Goal: Contribute content: Contribute content

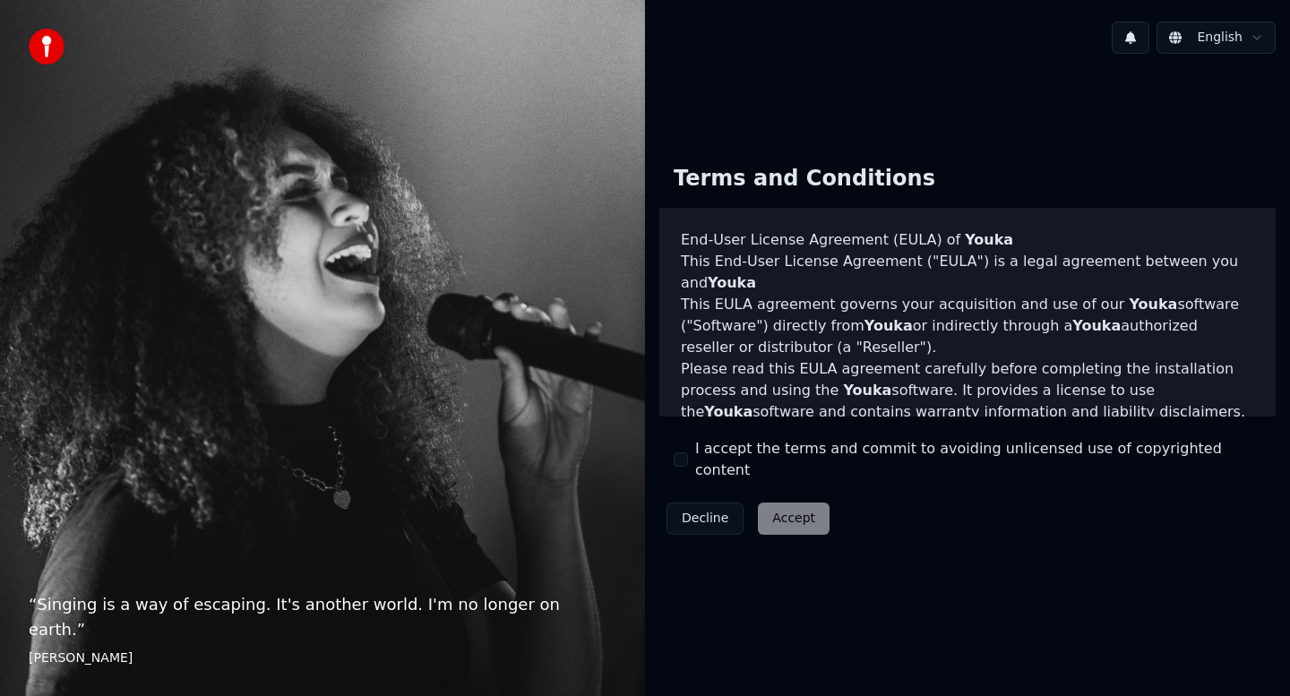
click at [780, 512] on div "Decline Accept" at bounding box center [747, 518] width 177 height 47
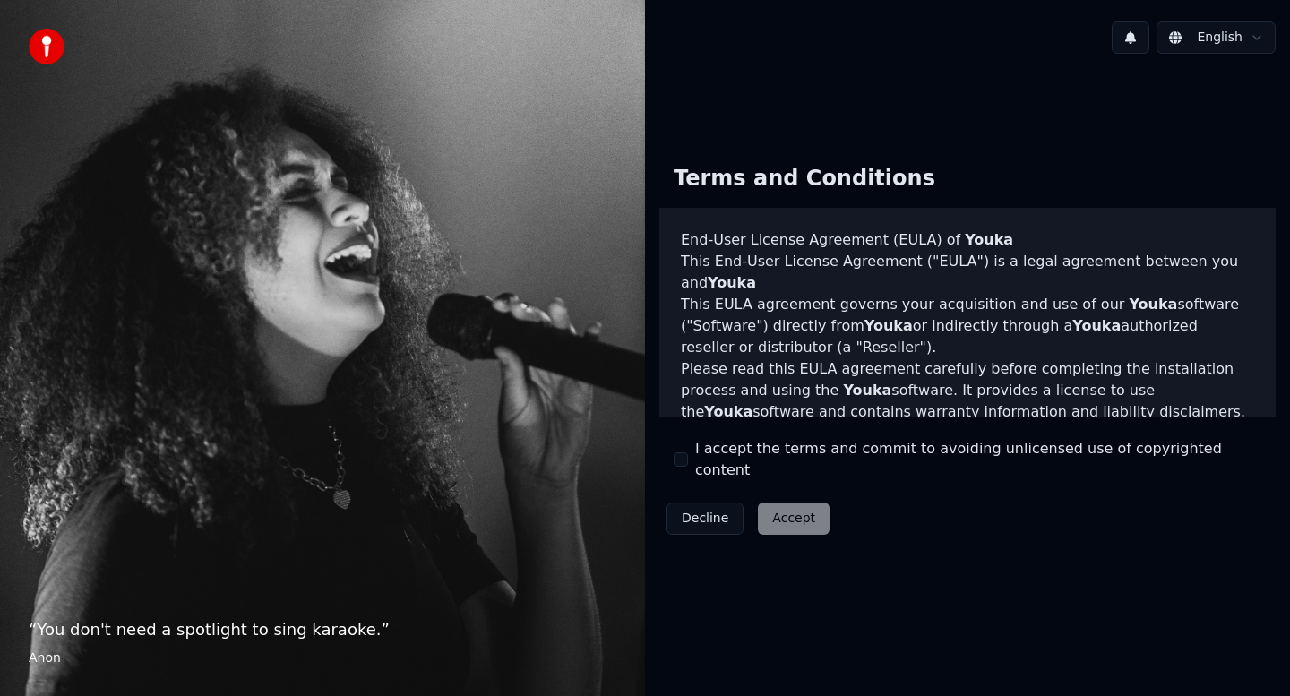
click at [801, 510] on div "Decline Accept" at bounding box center [747, 518] width 177 height 47
click at [681, 464] on button "I accept the terms and commit to avoiding unlicensed use of copyrighted content" at bounding box center [681, 459] width 14 height 14
click at [784, 514] on button "Accept" at bounding box center [794, 519] width 72 height 32
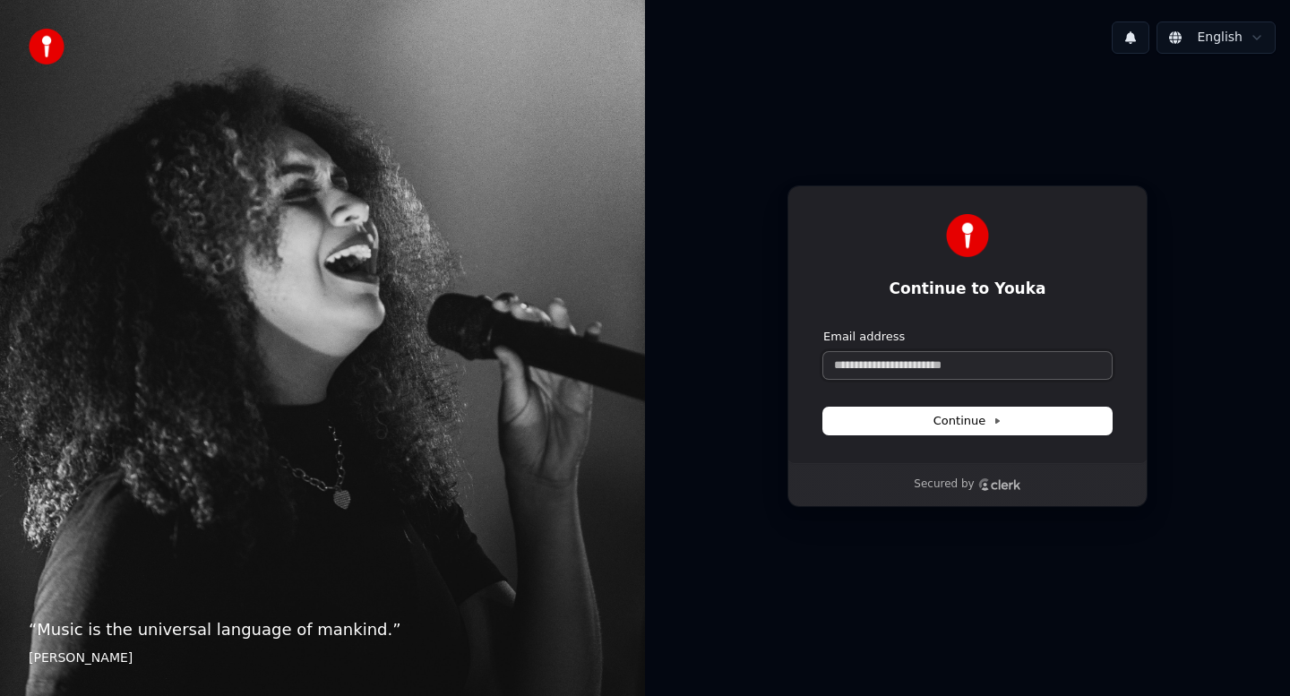
click at [958, 370] on input "Email address" at bounding box center [967, 365] width 288 height 27
click at [949, 425] on span "Continue" at bounding box center [967, 421] width 68 height 16
type input "**********"
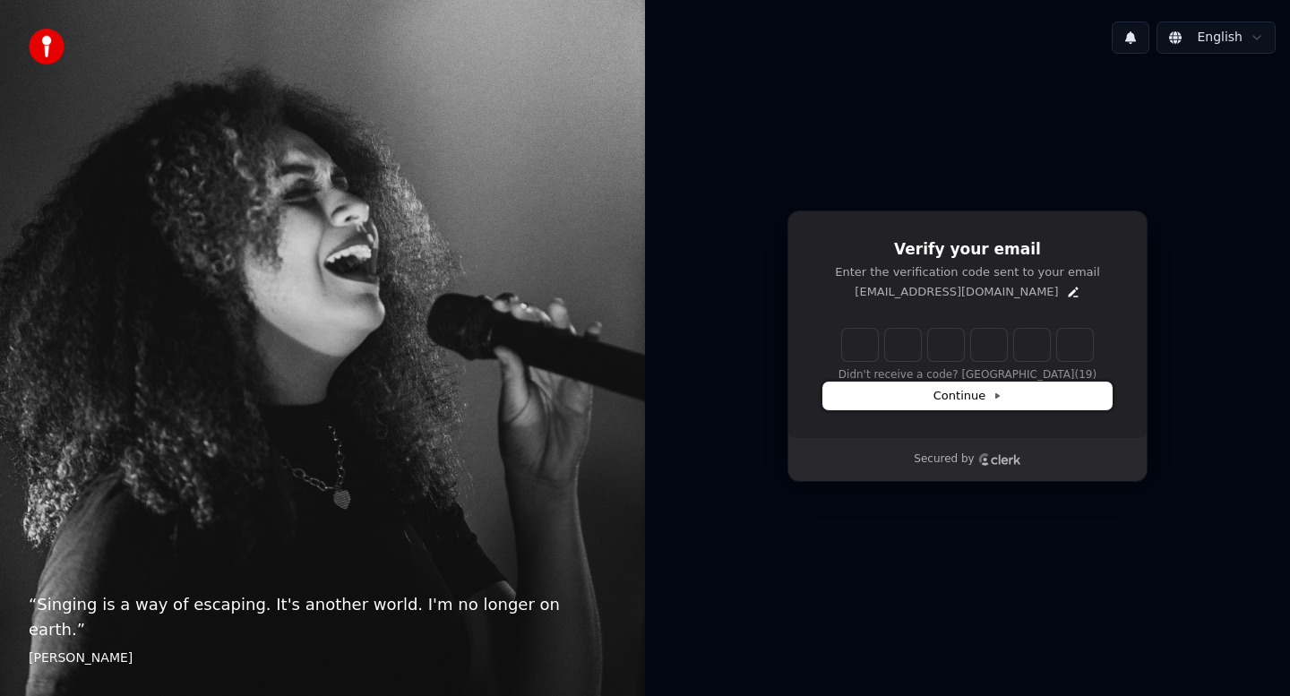
click at [978, 395] on span "Continue" at bounding box center [967, 396] width 68 height 16
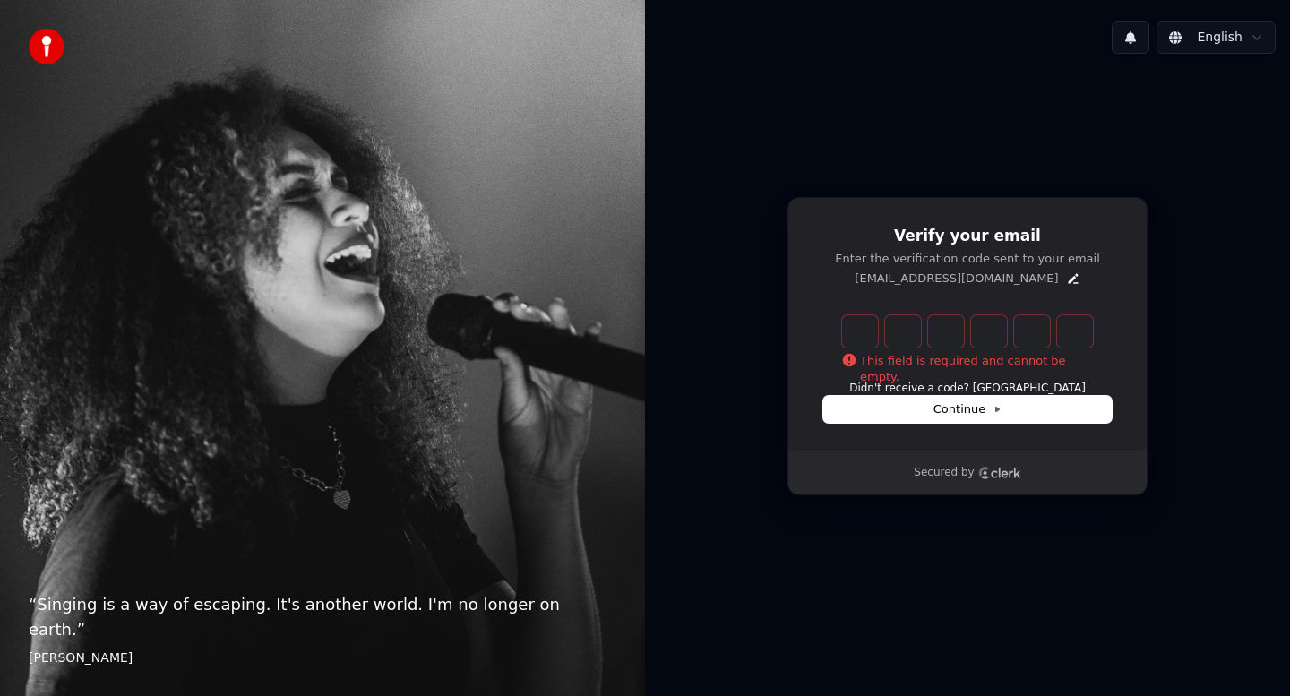
click at [864, 338] on input "Enter verification code" at bounding box center [985, 331] width 287 height 32
click at [935, 384] on button "Didn't receive a code? Resend" at bounding box center [967, 389] width 236 height 14
click at [988, 405] on span "Continue" at bounding box center [967, 409] width 68 height 16
click at [855, 331] on input "Enter verification code" at bounding box center [985, 331] width 287 height 32
type input "******"
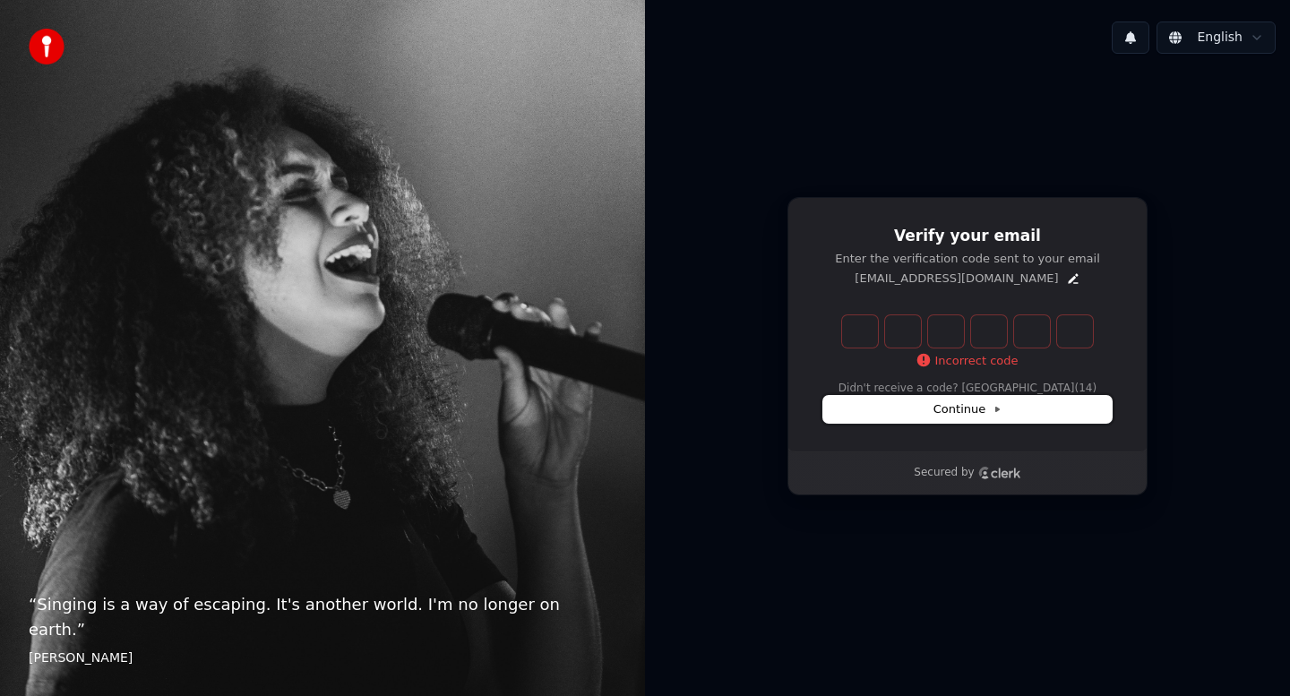
click at [925, 412] on button "Continue" at bounding box center [967, 409] width 288 height 27
click at [861, 331] on input "Enter verification code" at bounding box center [985, 331] width 287 height 32
type input "******"
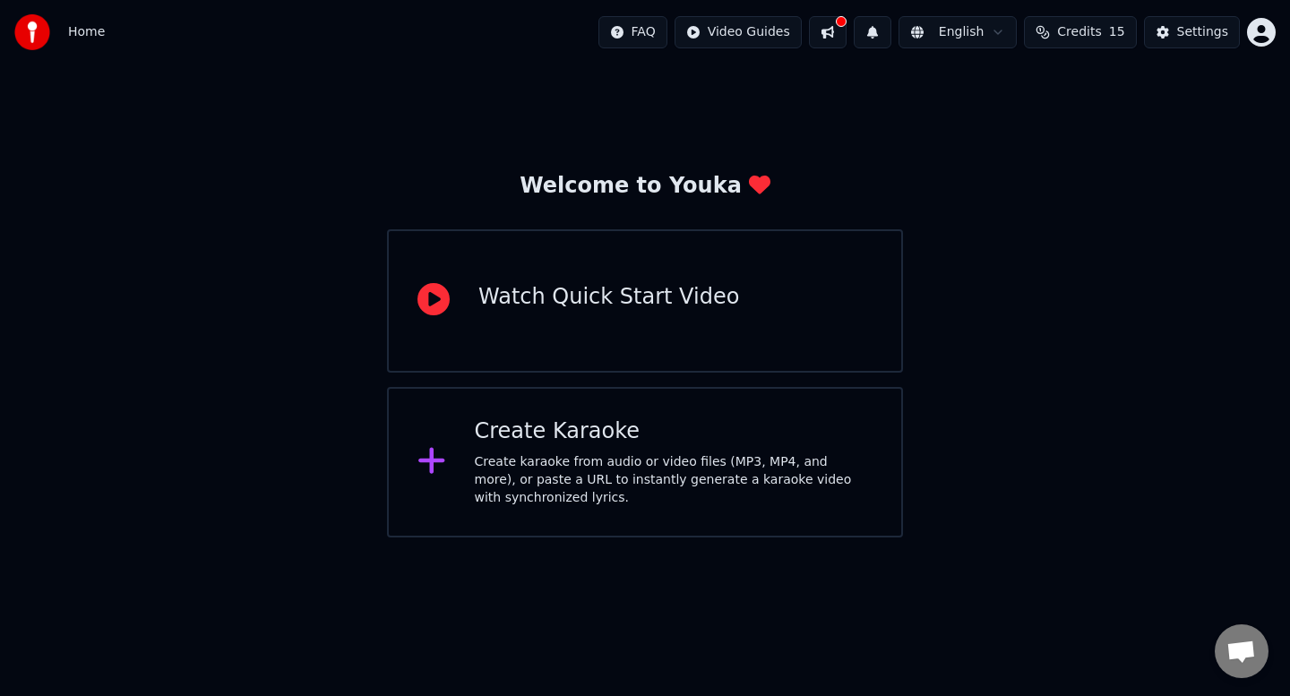
click at [438, 464] on icon at bounding box center [431, 460] width 29 height 32
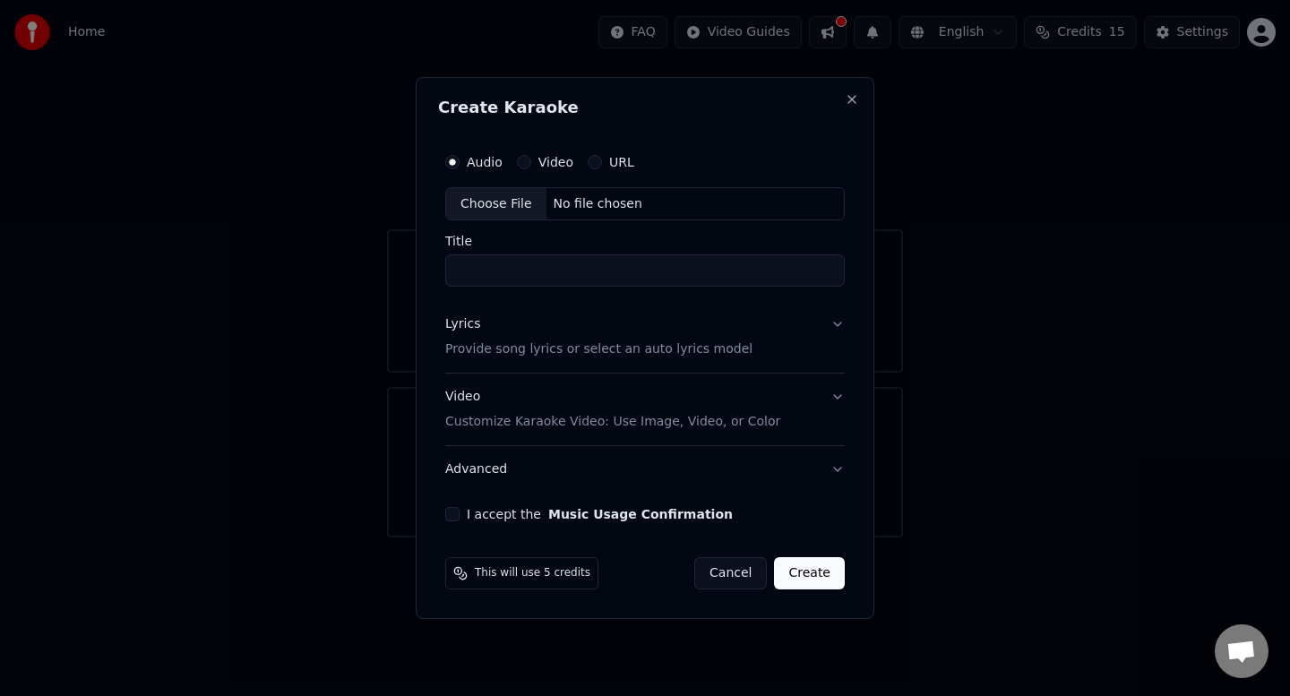
click at [580, 269] on input "Title" at bounding box center [645, 271] width 400 height 32
type input "**********"
click at [548, 508] on button "Music Usage Confirmation" at bounding box center [640, 514] width 185 height 13
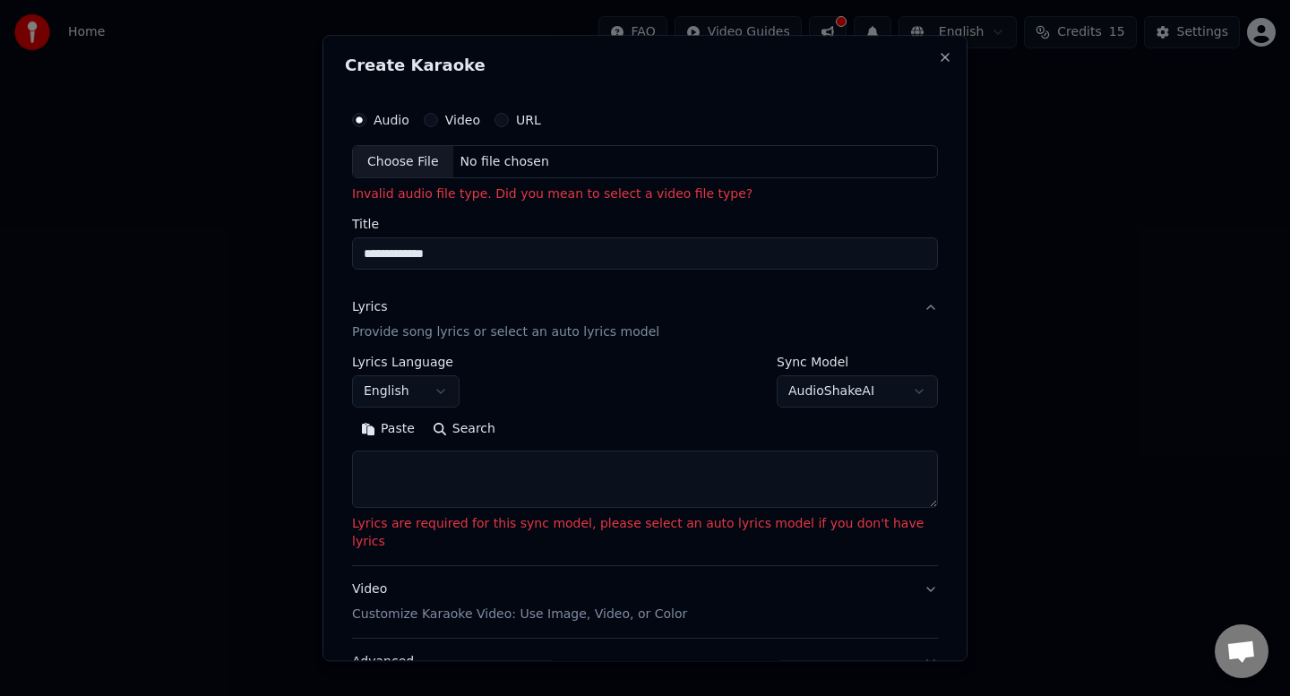
click at [418, 334] on p "Provide song lyrics or select an auto lyrics model" at bounding box center [505, 333] width 307 height 18
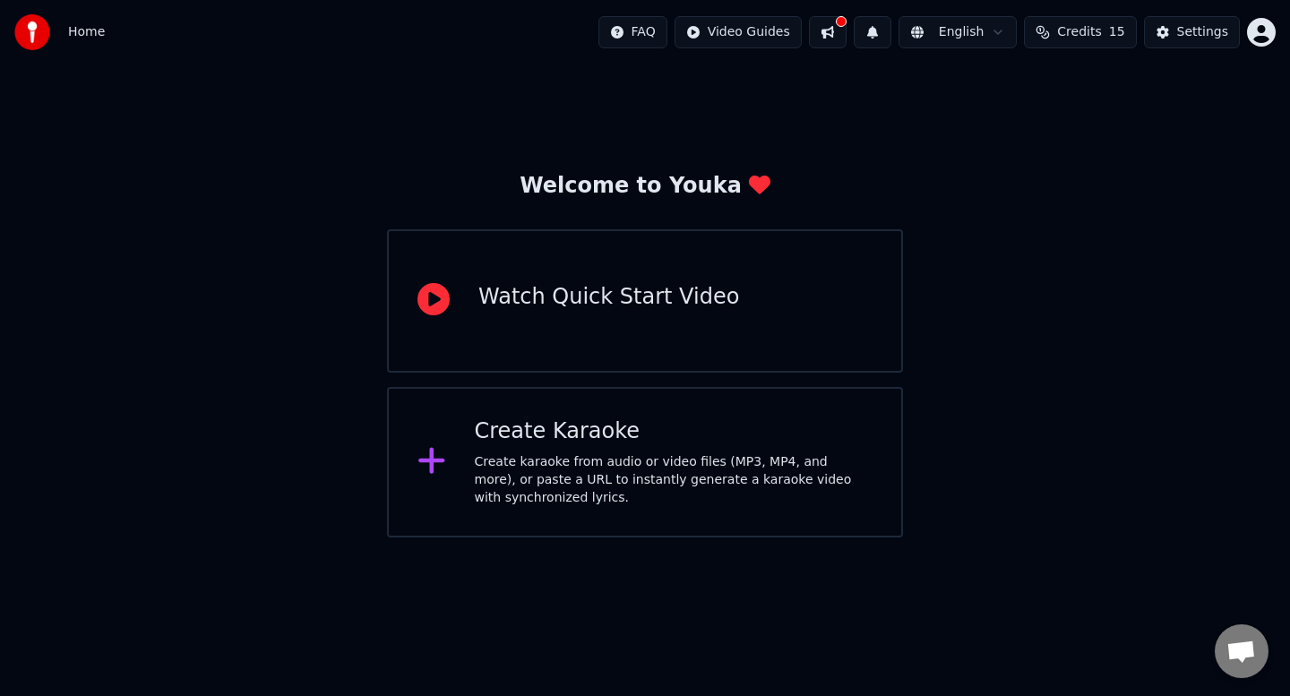
click at [425, 302] on icon at bounding box center [433, 299] width 32 height 32
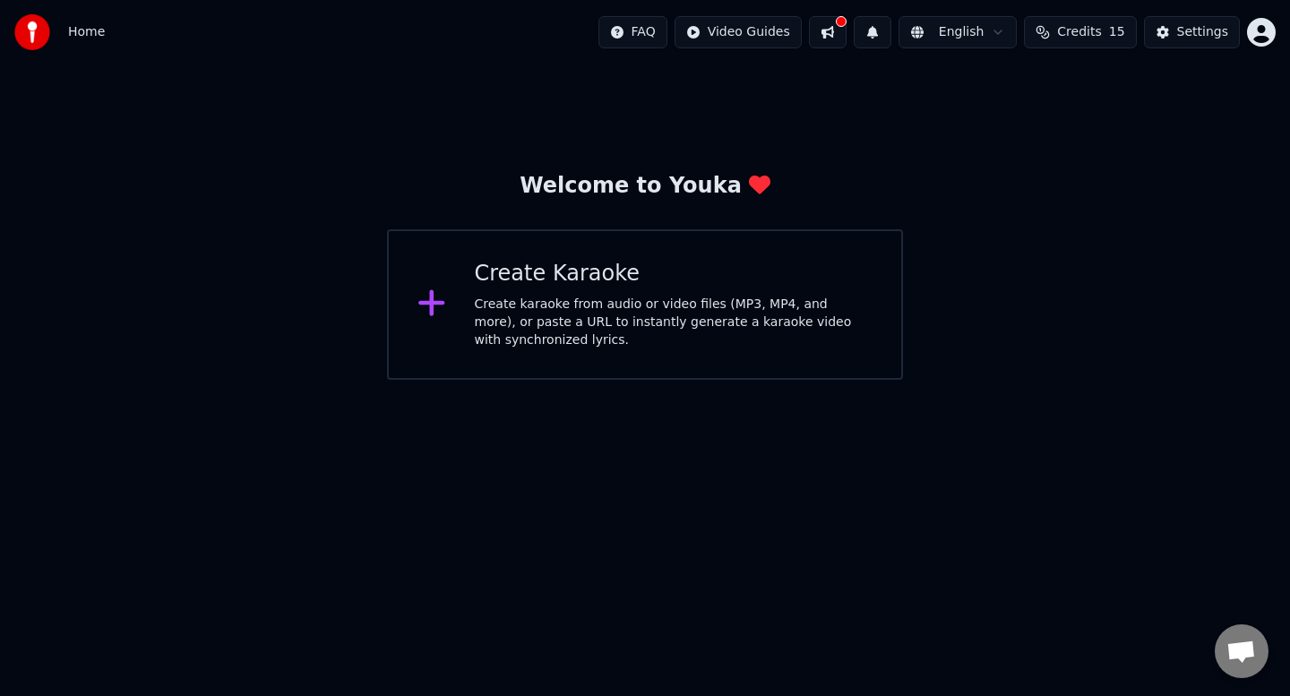
click at [427, 307] on icon at bounding box center [431, 303] width 29 height 32
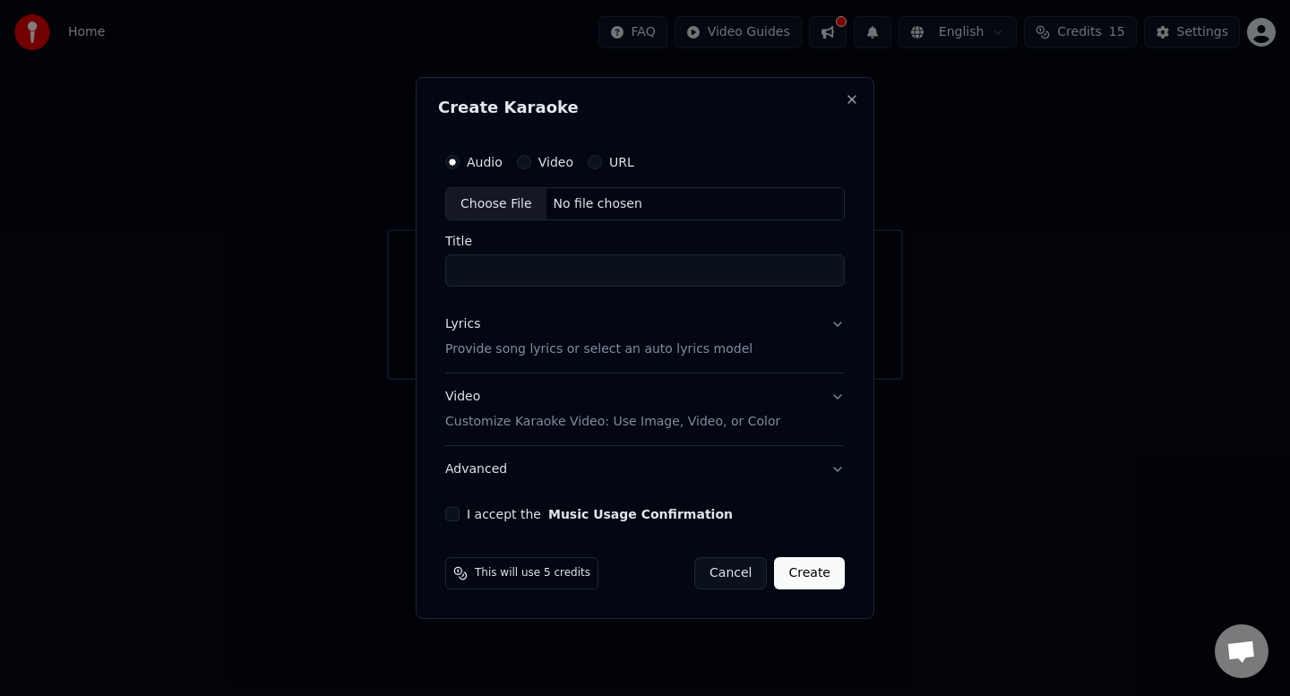
click at [504, 272] on input "Title" at bounding box center [645, 271] width 400 height 32
type input "*"
click at [467, 272] on input "Title" at bounding box center [645, 271] width 400 height 32
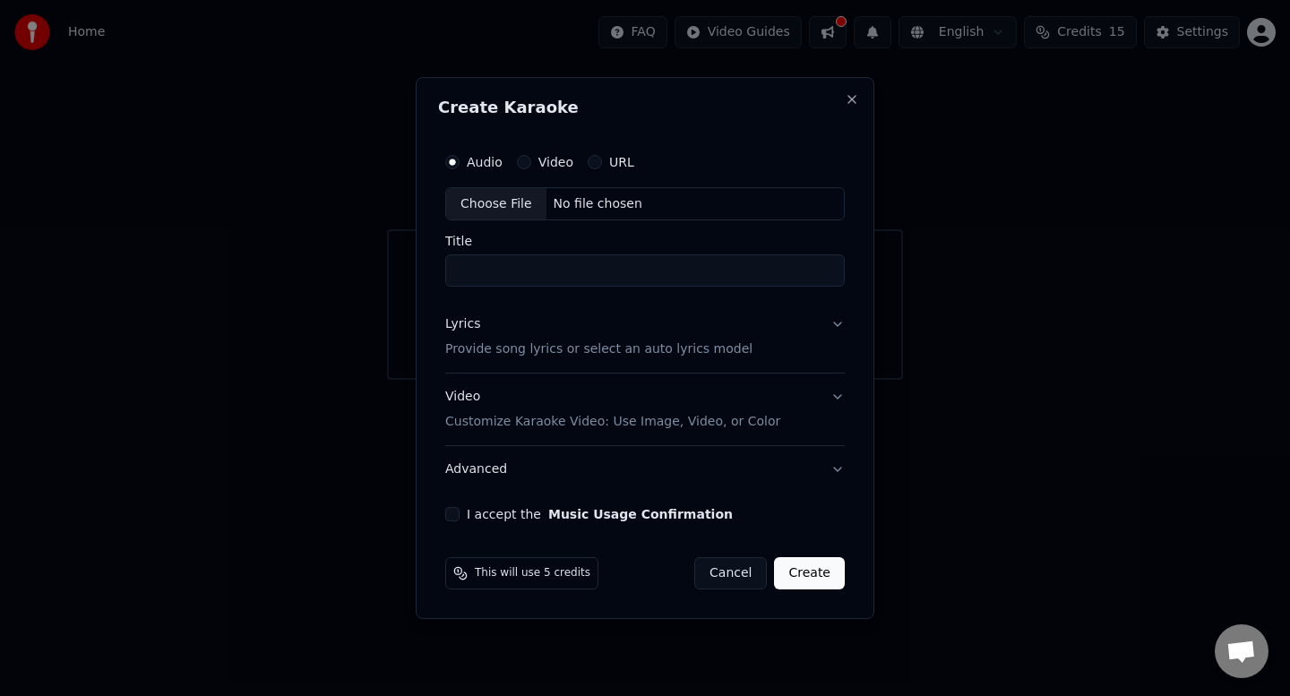
click at [467, 272] on input "Title" at bounding box center [645, 271] width 400 height 32
click at [466, 272] on input "Title" at bounding box center [645, 271] width 400 height 32
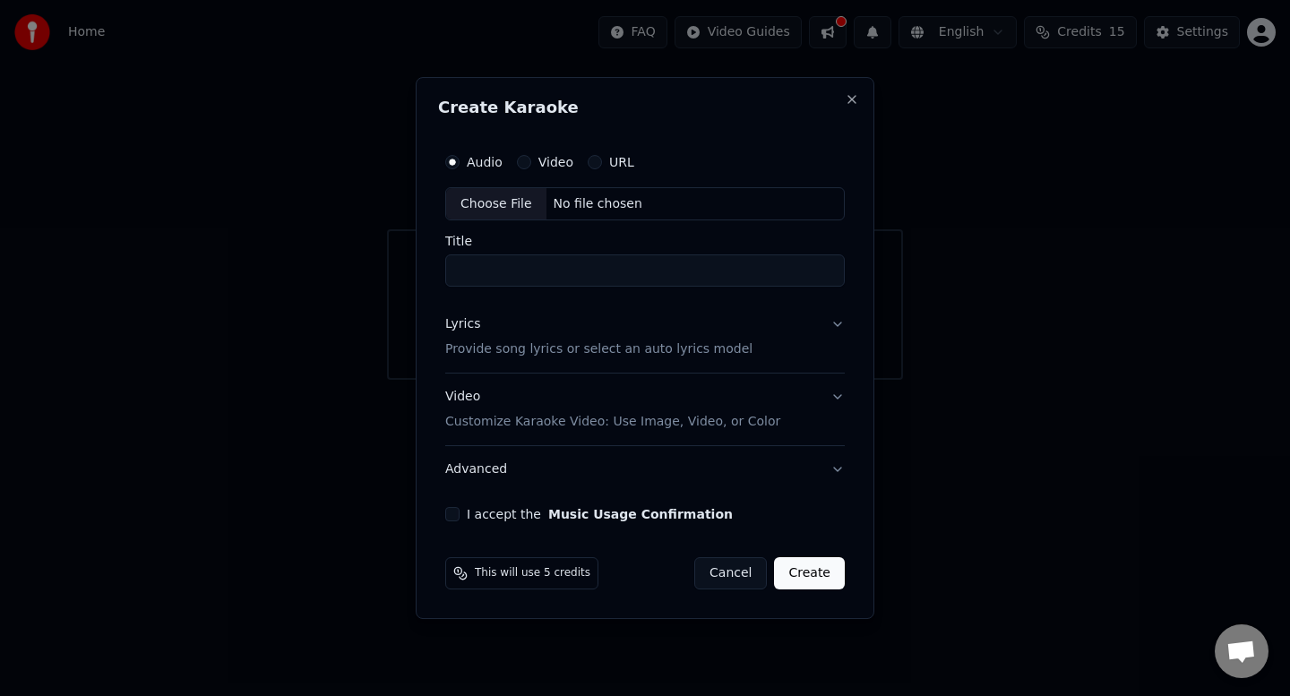
click at [462, 273] on input "Title" at bounding box center [645, 271] width 400 height 32
click at [463, 273] on input "Title" at bounding box center [645, 271] width 400 height 32
type input "*"
paste input "**********"
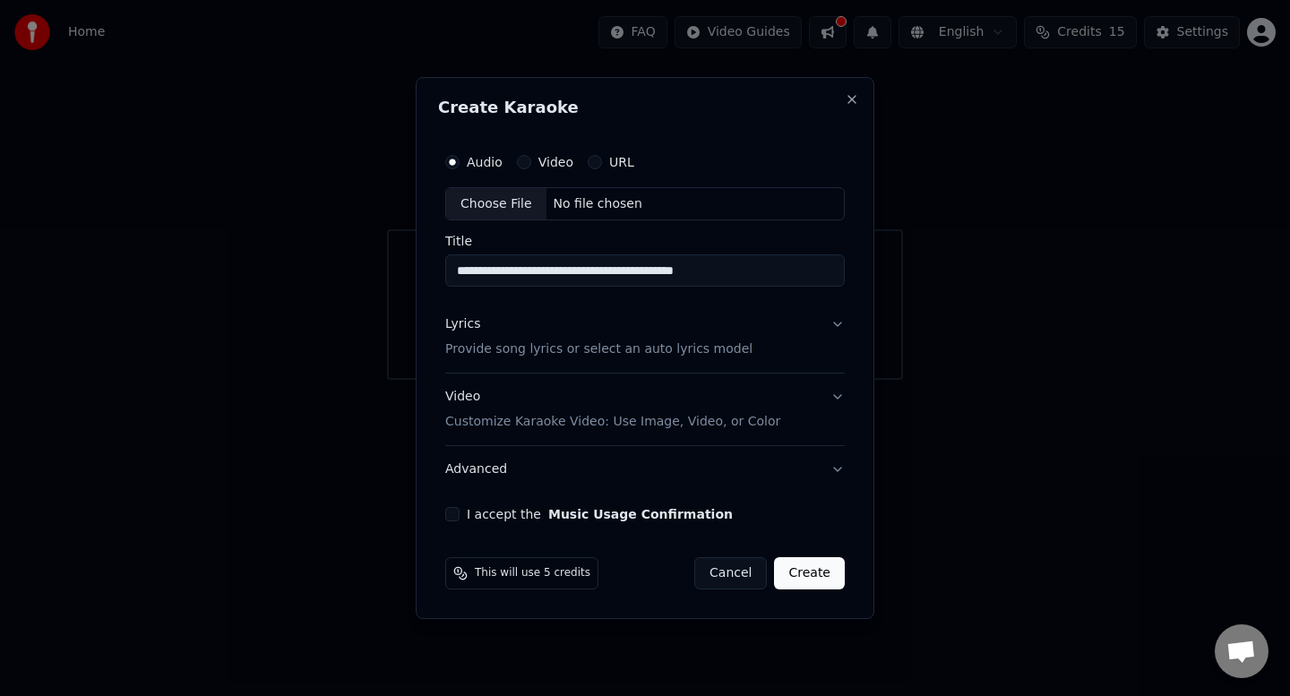
type input "**********"
click at [809, 569] on button "Create" at bounding box center [809, 573] width 71 height 32
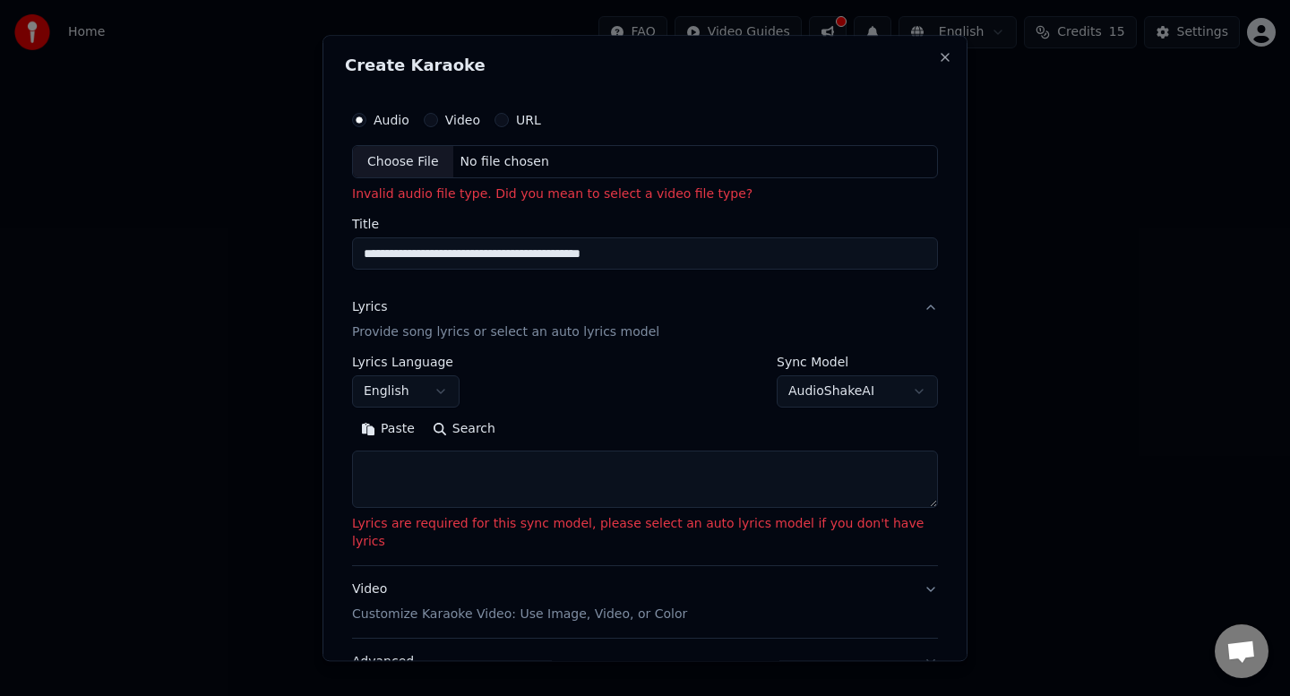
click at [466, 118] on label "Video" at bounding box center [462, 120] width 35 height 13
click at [438, 118] on button "Video" at bounding box center [431, 120] width 14 height 14
click at [466, 488] on textarea at bounding box center [645, 479] width 586 height 57
paste textarea "**********"
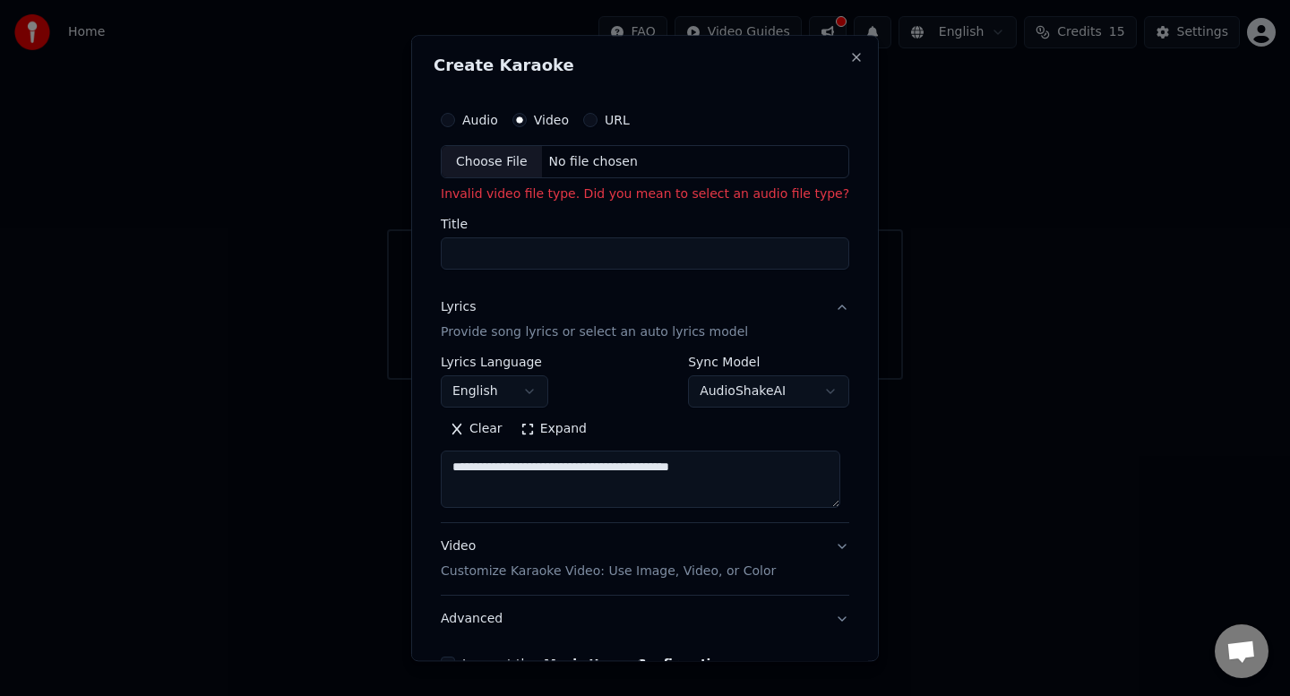
type textarea "**********"
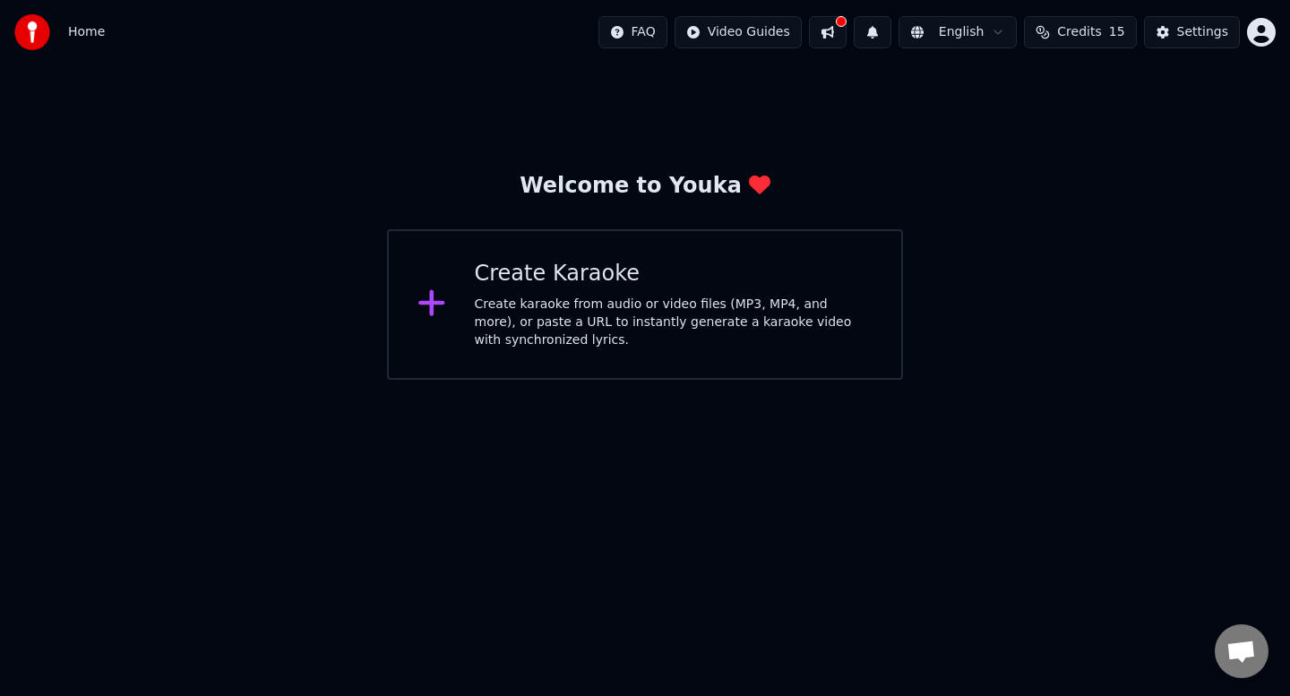
click at [425, 302] on icon at bounding box center [431, 303] width 26 height 26
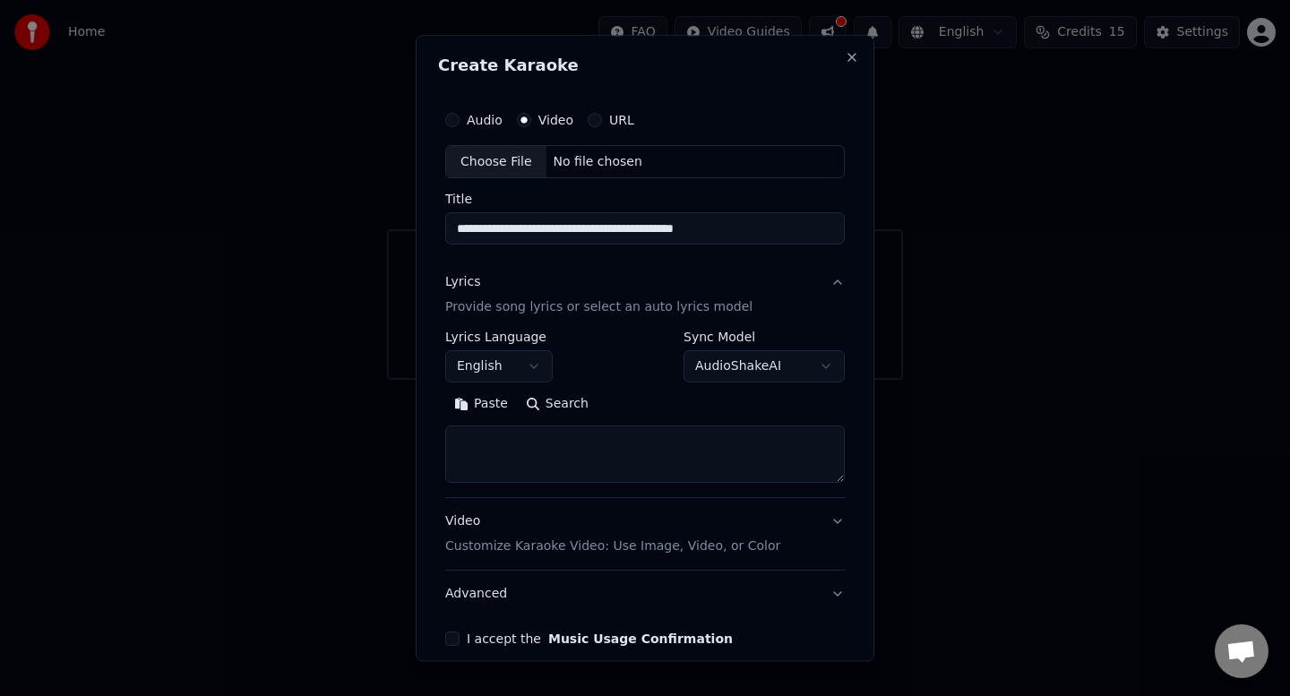
type input "**********"
click at [517, 454] on textarea at bounding box center [645, 454] width 400 height 57
paste textarea "**********"
type textarea "**********"
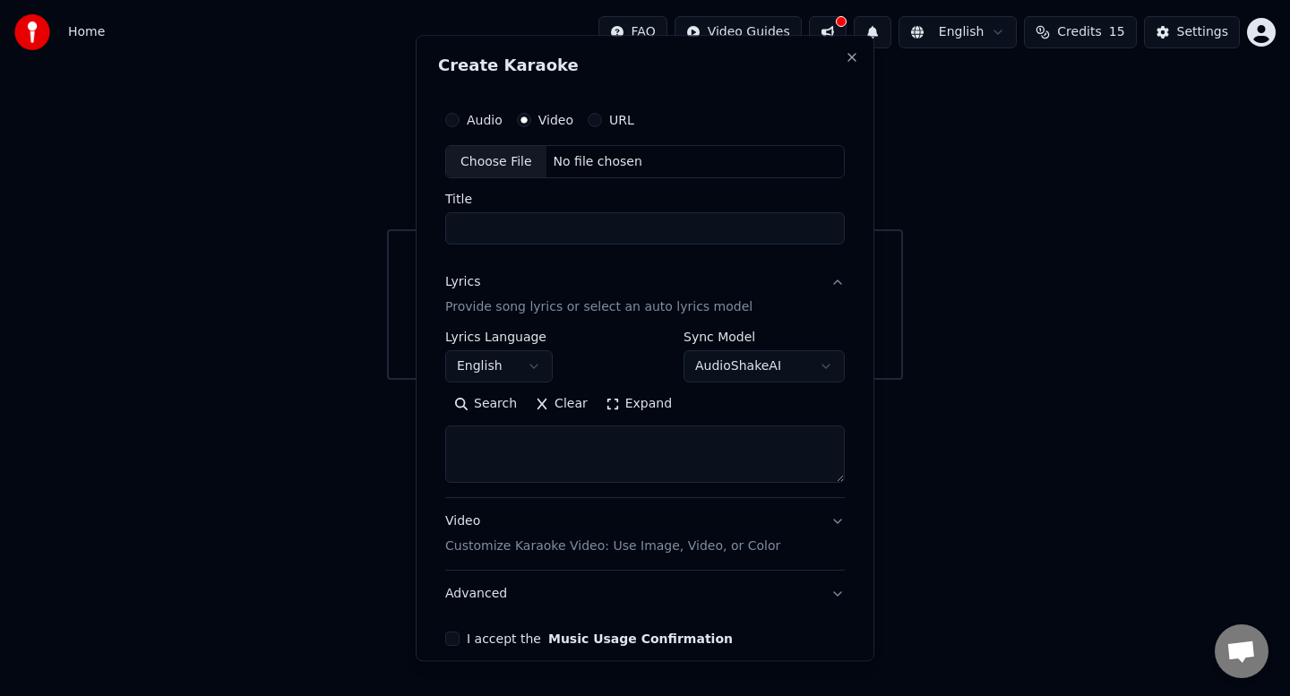
select select
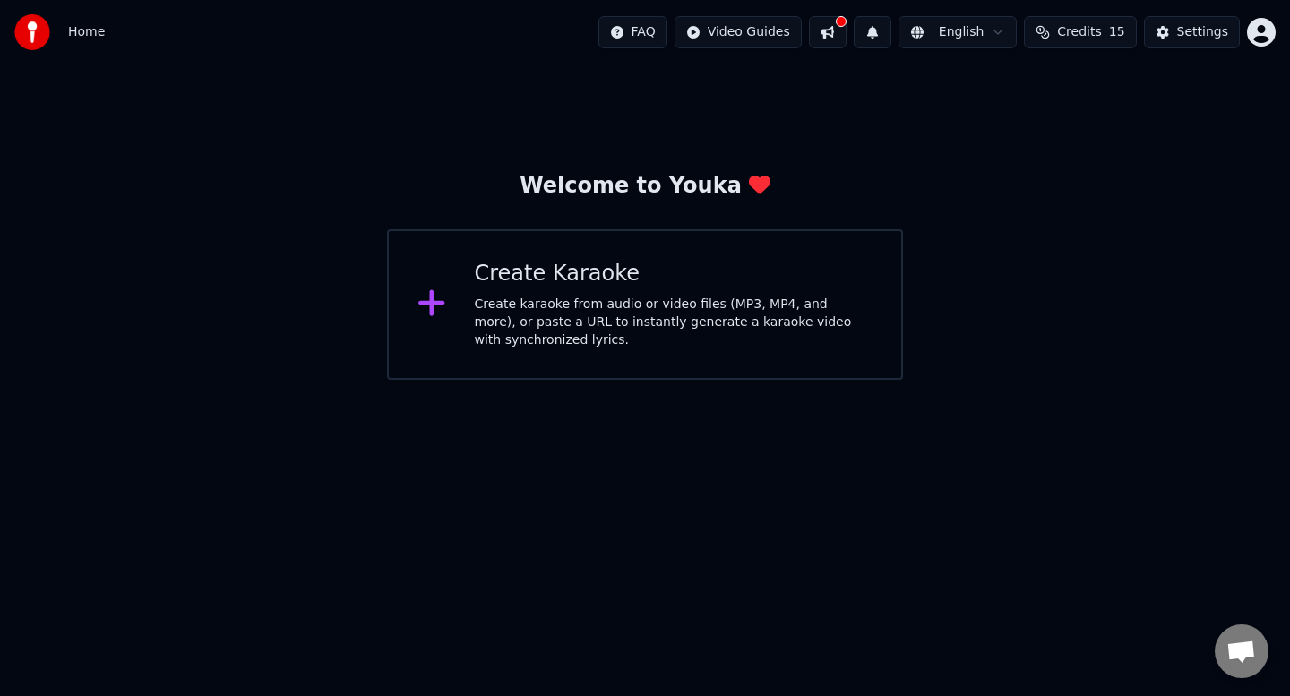
click at [425, 305] on icon at bounding box center [431, 303] width 26 height 26
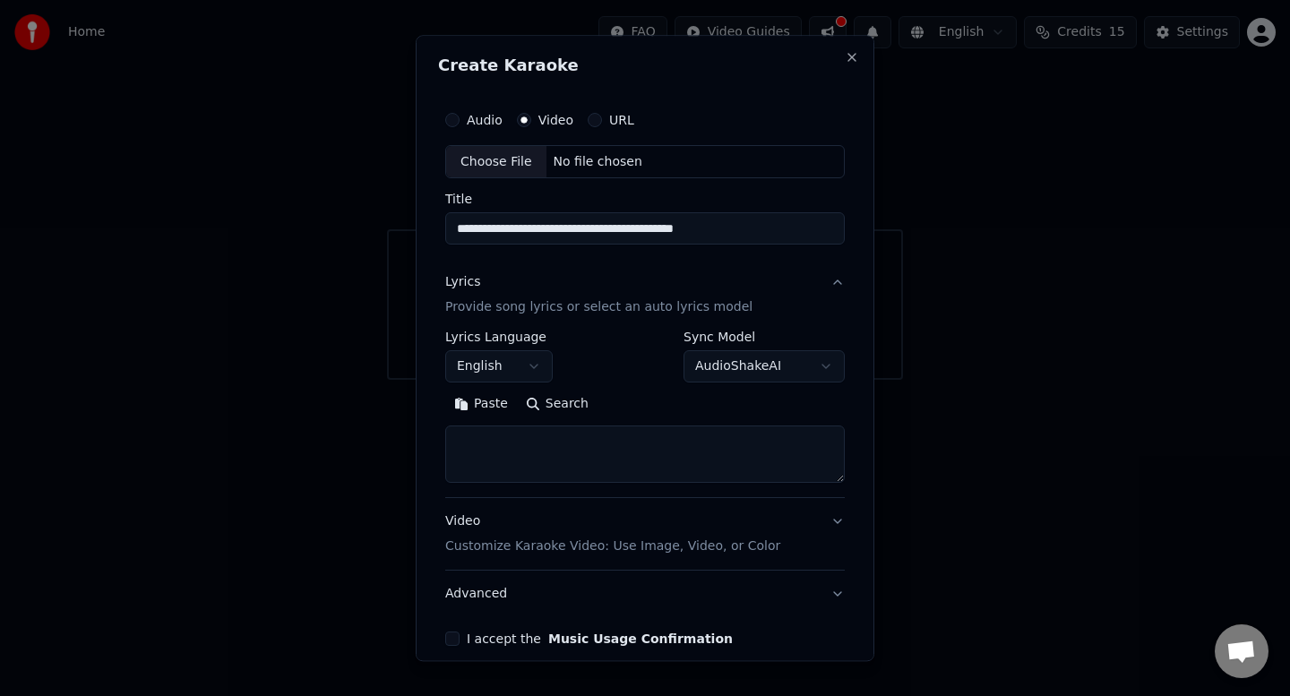
type input "**********"
click at [480, 450] on textarea at bounding box center [645, 454] width 400 height 57
paste textarea "**********"
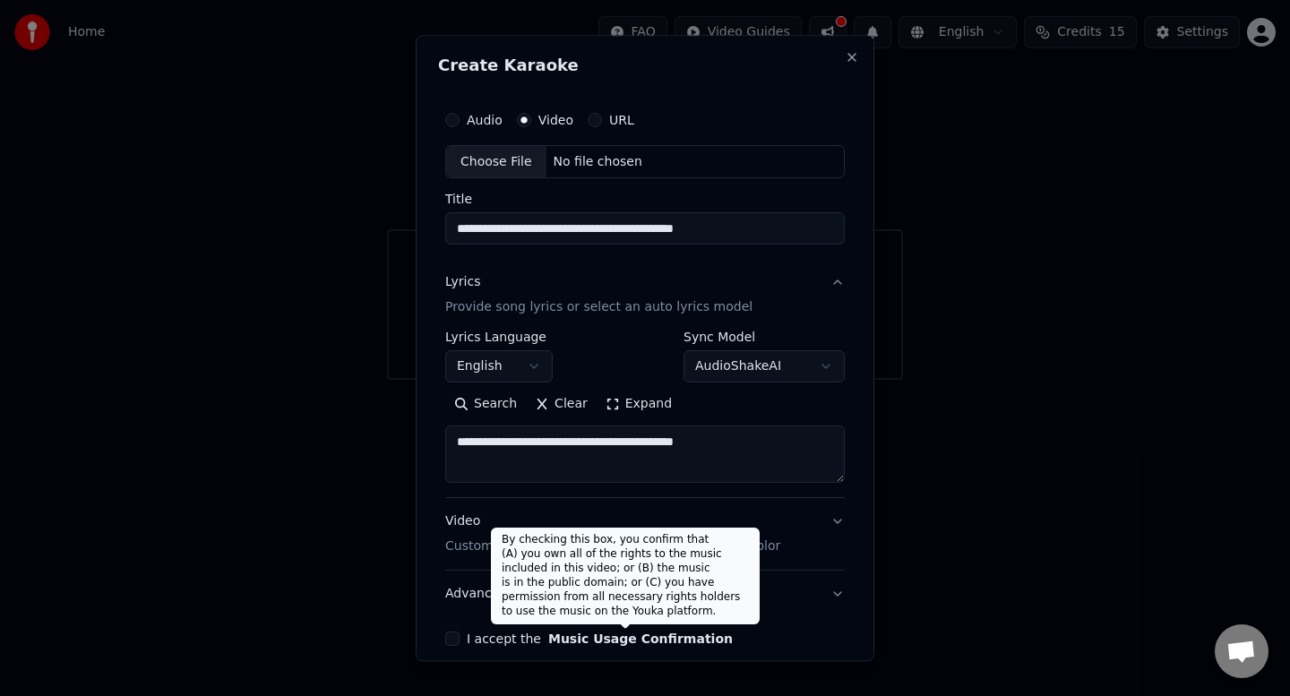
type textarea "**********"
click at [548, 641] on button "Music Usage Confirmation" at bounding box center [640, 639] width 185 height 13
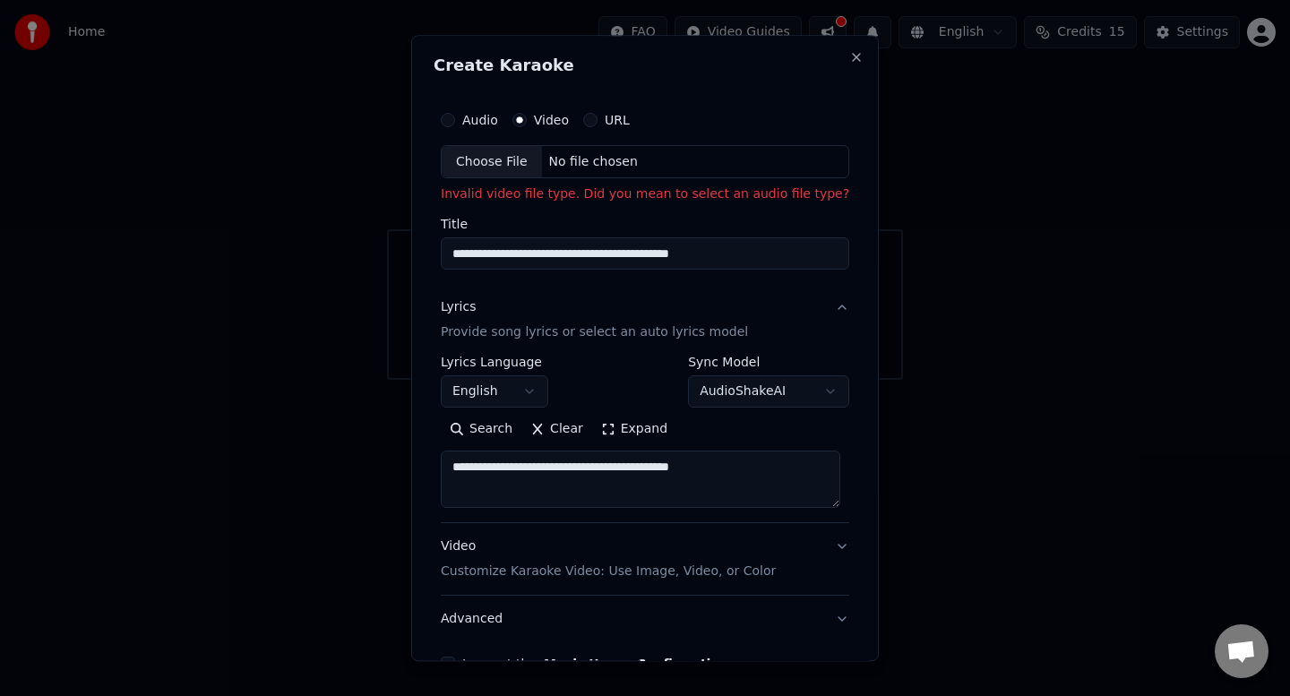
click at [502, 159] on div "Choose File" at bounding box center [492, 162] width 100 height 32
type input "**********"
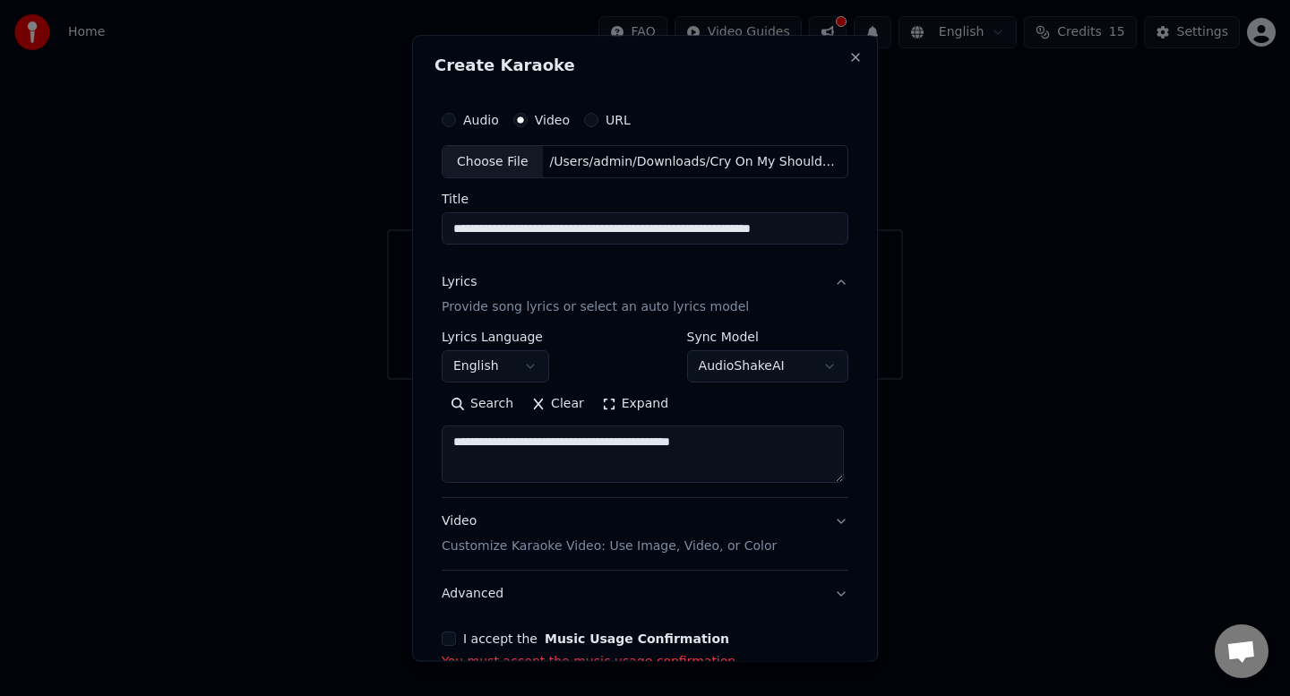
click at [804, 635] on div "I accept the Music Usage Confirmation" at bounding box center [645, 639] width 407 height 14
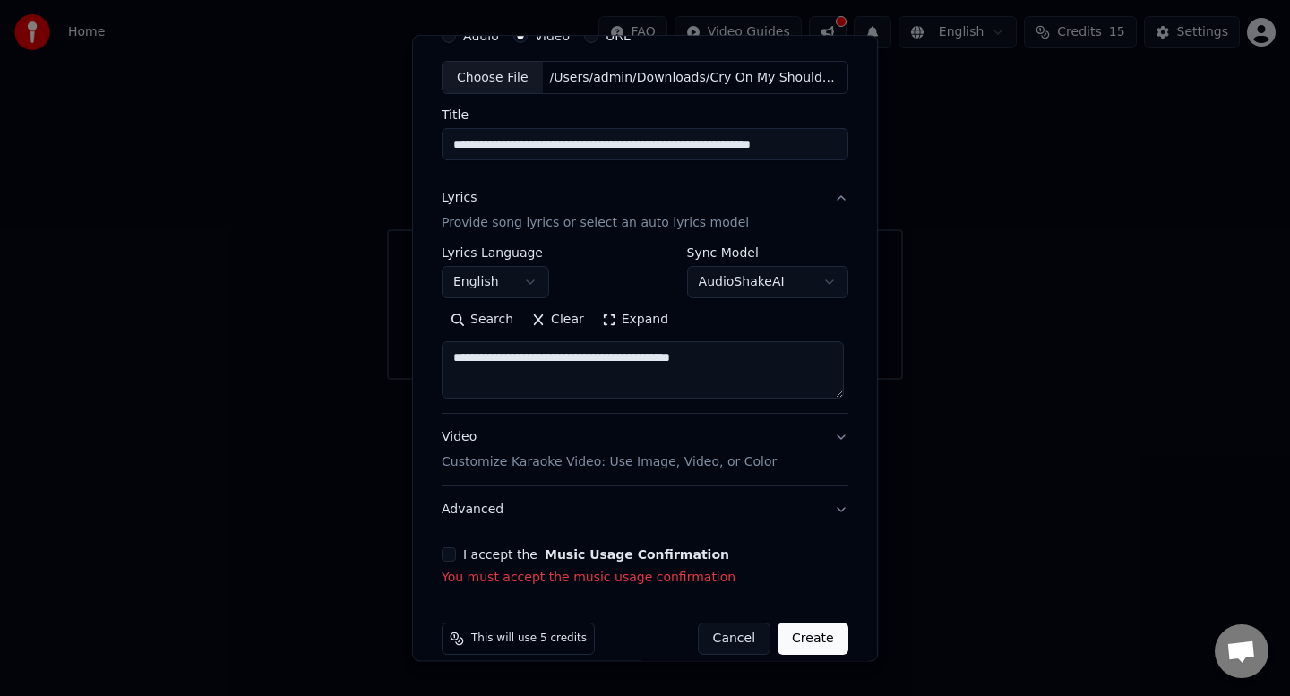
scroll to position [107, 0]
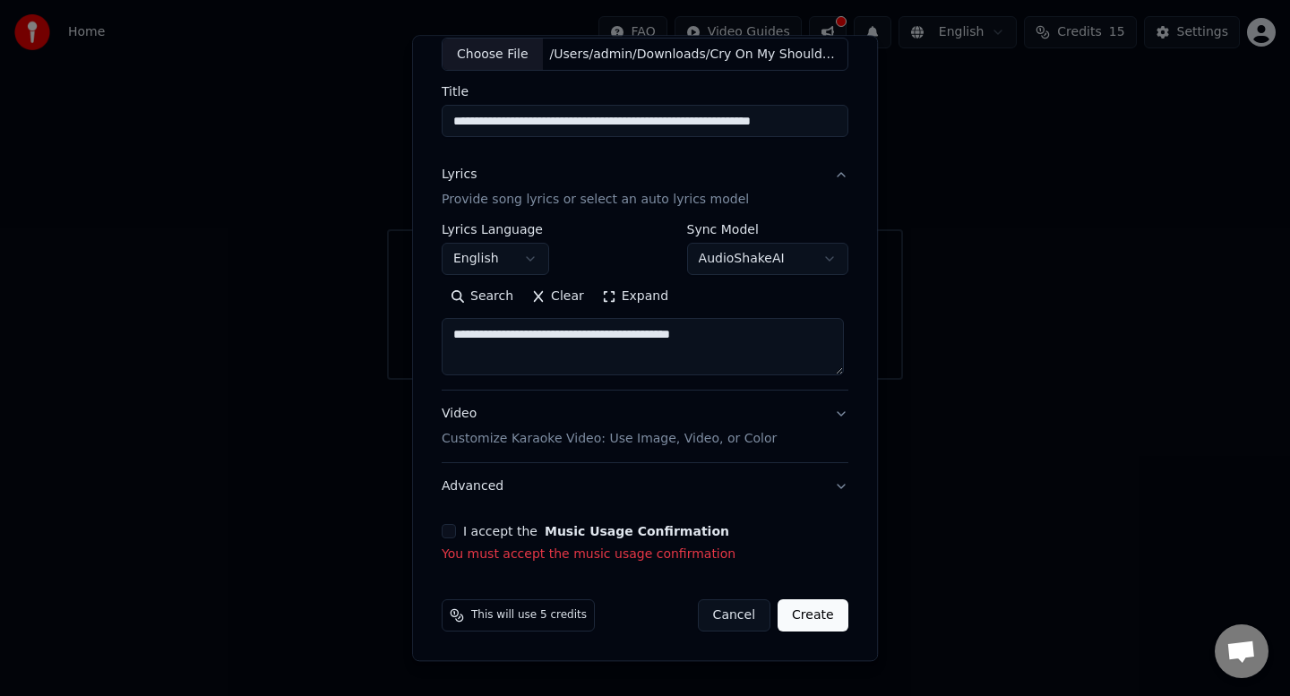
click at [452, 531] on button "I accept the Music Usage Confirmation" at bounding box center [449, 532] width 14 height 14
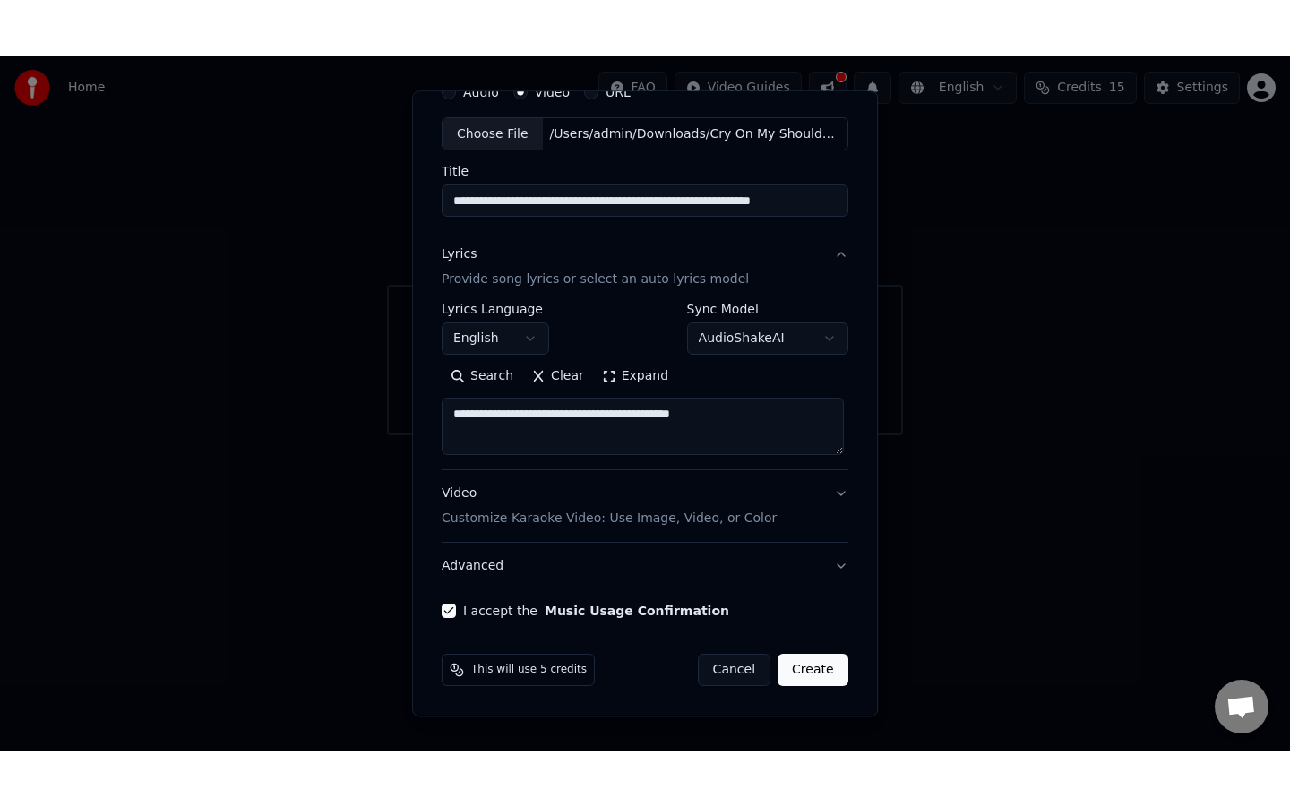
scroll to position [83, 0]
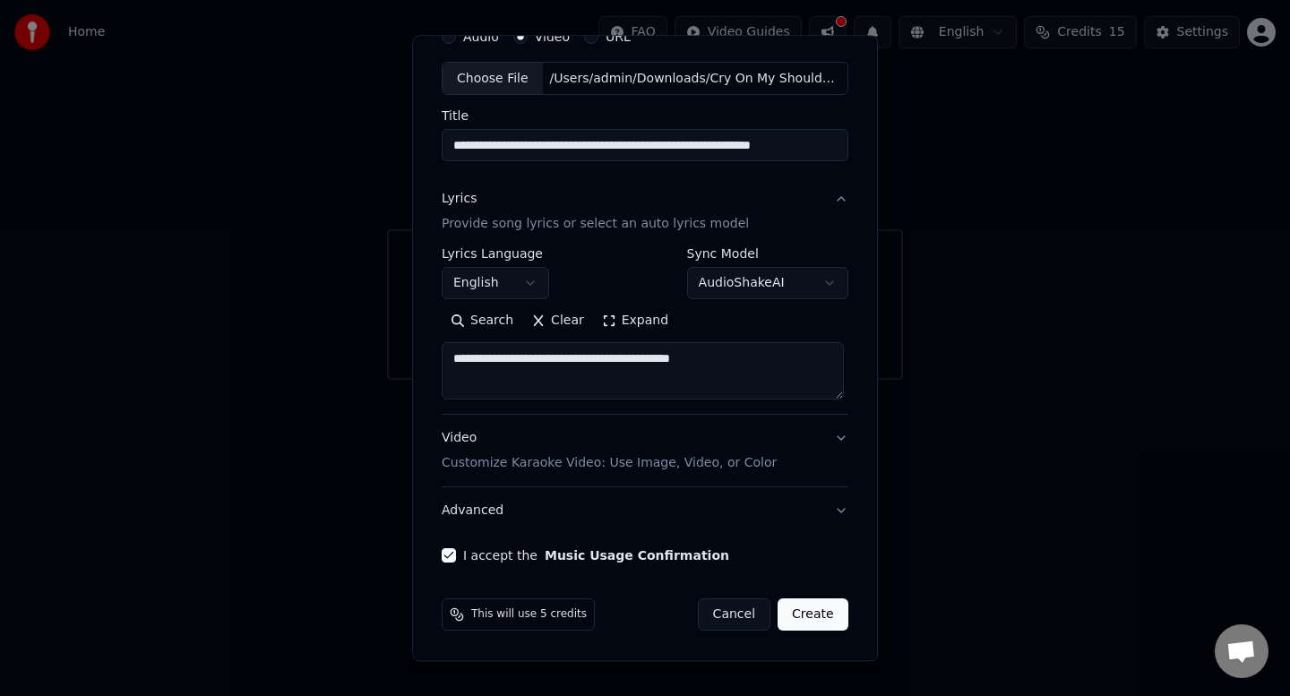
click at [817, 612] on button "Create" at bounding box center [813, 615] width 71 height 32
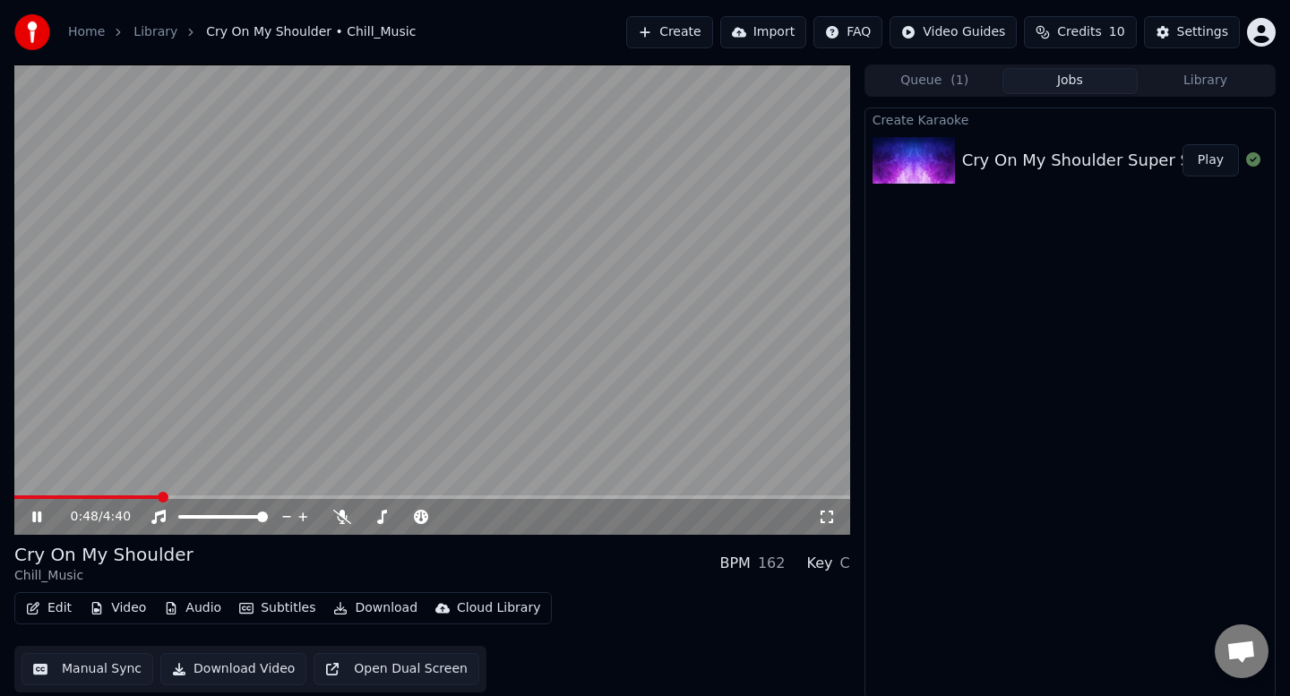
click at [1000, 154] on div "Cry On My Shoulder Super Star Lyrics - Chill_Music (1080p, h264)" at bounding box center [1226, 160] width 528 height 25
click at [38, 511] on icon at bounding box center [50, 517] width 42 height 14
click at [1008, 162] on div "Cry On My Shoulder Super Star Lyrics - Chill_Music (1080p, h264)" at bounding box center [1226, 160] width 528 height 25
click at [390, 307] on video at bounding box center [432, 299] width 836 height 470
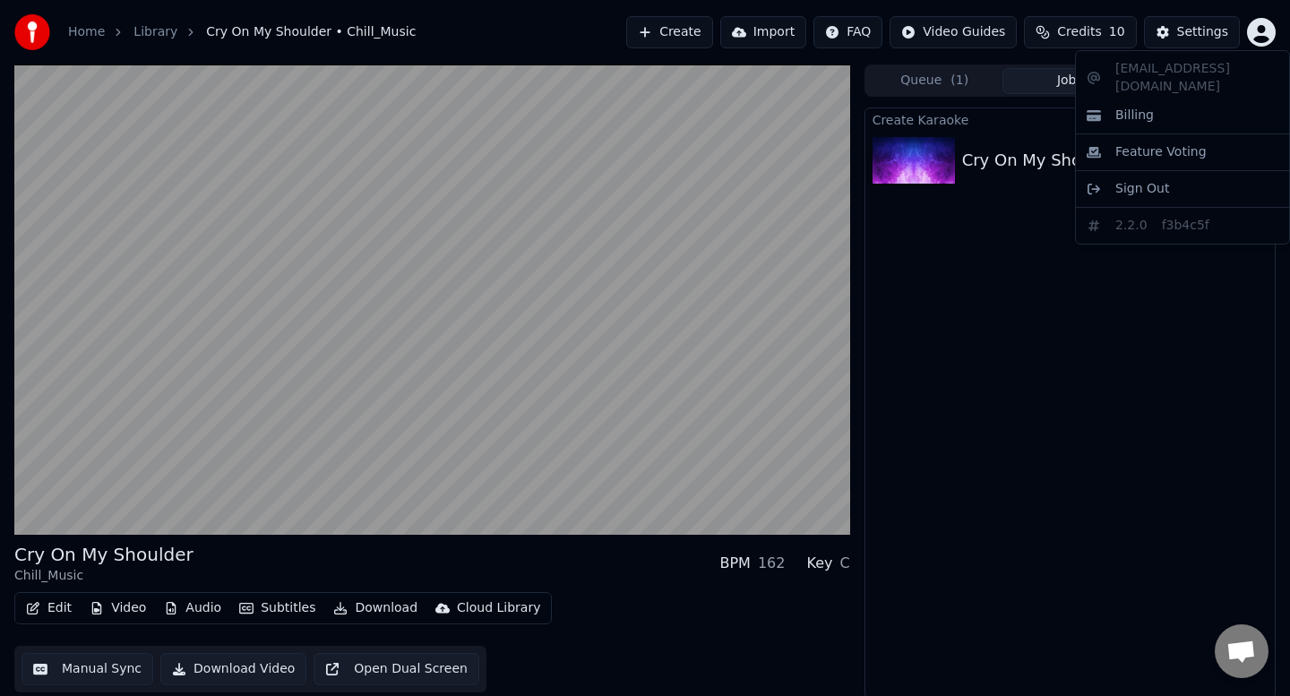
click at [1260, 29] on html "Home Library Cry On My Shoulder • Chill_Music Create Import FAQ Video Guides Cr…" at bounding box center [645, 348] width 1290 height 696
click at [108, 438] on html "Home Library Cry On My Shoulder • Chill_Music Create Import FAQ Video Guides Cr…" at bounding box center [645, 348] width 1290 height 696
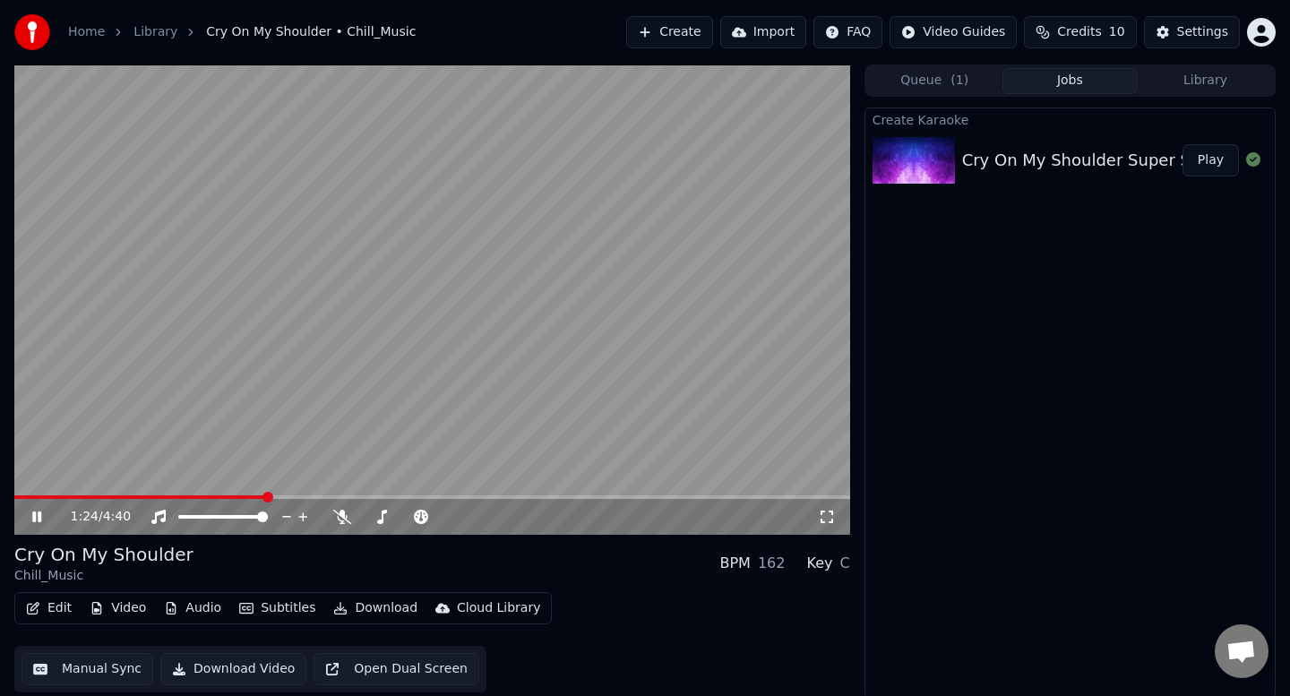
click at [37, 514] on icon at bounding box center [50, 517] width 42 height 14
click at [40, 516] on icon at bounding box center [36, 517] width 11 height 13
click at [14, 503] on span at bounding box center [19, 497] width 11 height 11
click at [265, 30] on span "Cry On My Shoulder • Chill_Music" at bounding box center [311, 32] width 210 height 18
click at [89, 30] on link "Home" at bounding box center [86, 32] width 37 height 18
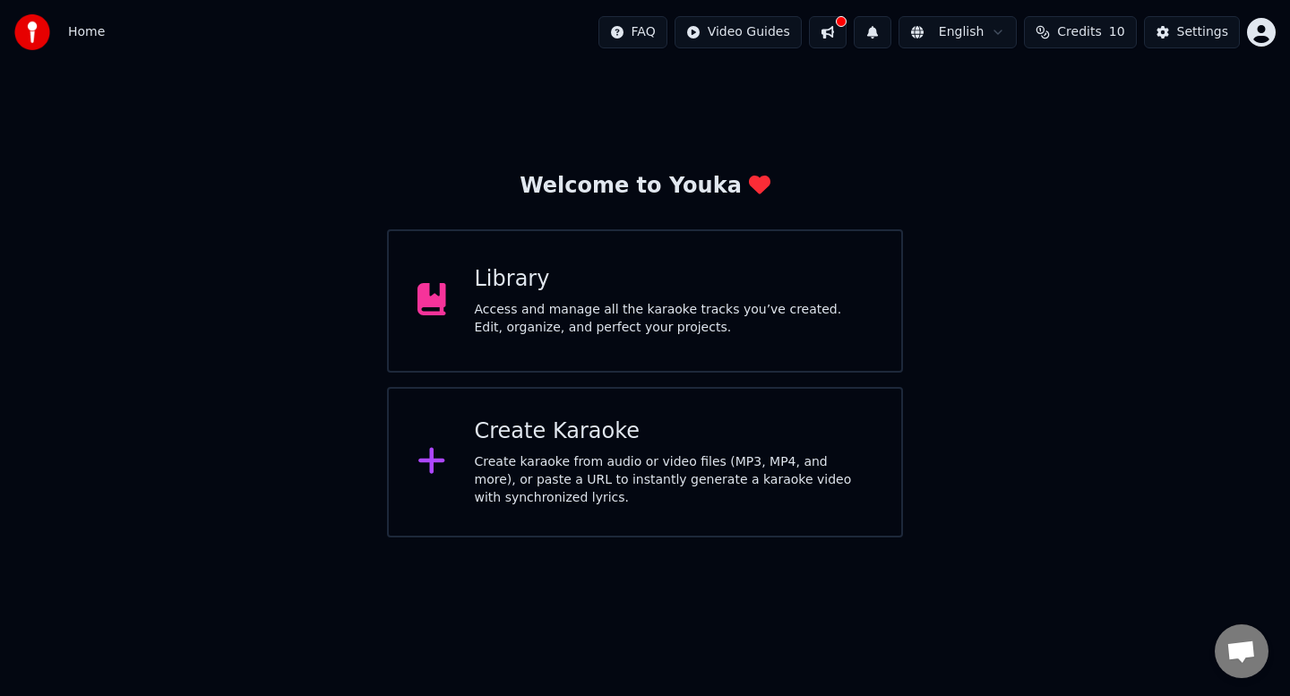
click at [522, 313] on div "Access and manage all the karaoke tracks you’ve created. Edit, organize, and pe…" at bounding box center [674, 319] width 399 height 36
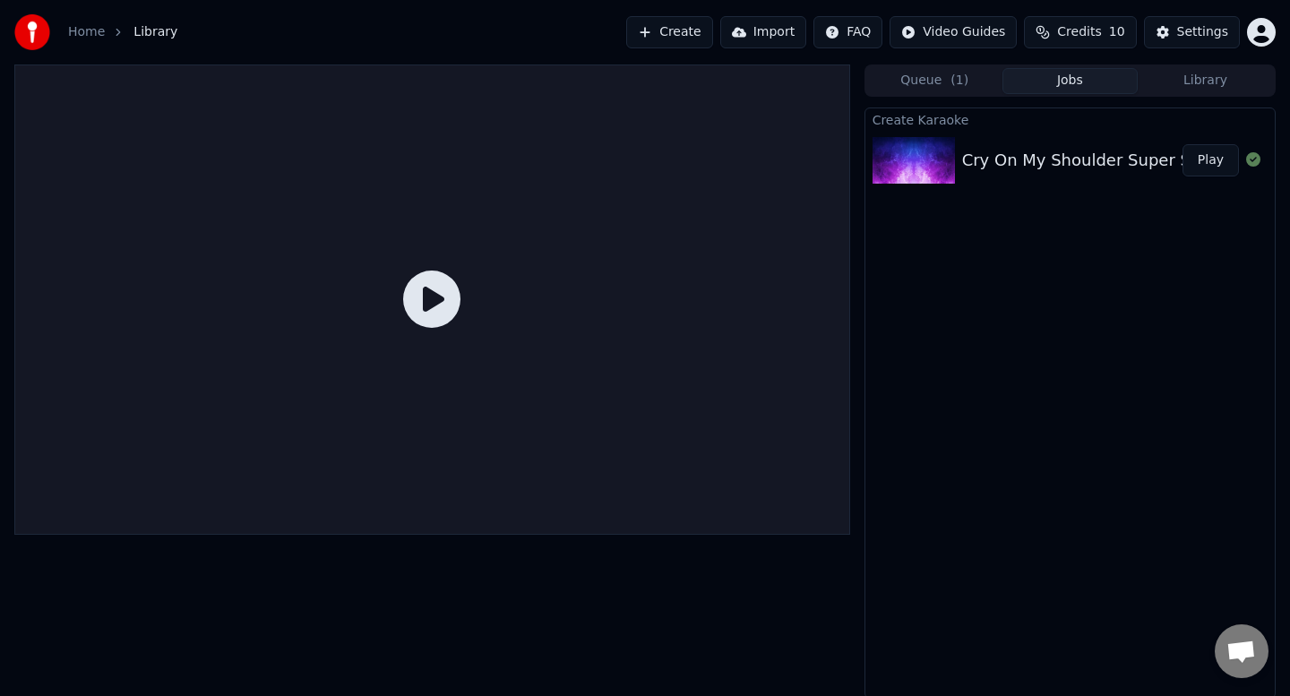
click at [428, 295] on icon at bounding box center [431, 299] width 57 height 57
click at [439, 300] on icon at bounding box center [431, 299] width 57 height 57
click at [777, 34] on button "Import" at bounding box center [763, 32] width 86 height 32
click at [975, 28] on html "Home Library Create Import FAQ Video Guides Credits 10 Settings Queue ( 1 ) Job…" at bounding box center [645, 348] width 1290 height 696
click at [1077, 33] on html "Home Library Create Import FAQ Video Guides Credits 10 Settings Queue ( 1 ) Job…" at bounding box center [645, 348] width 1290 height 696
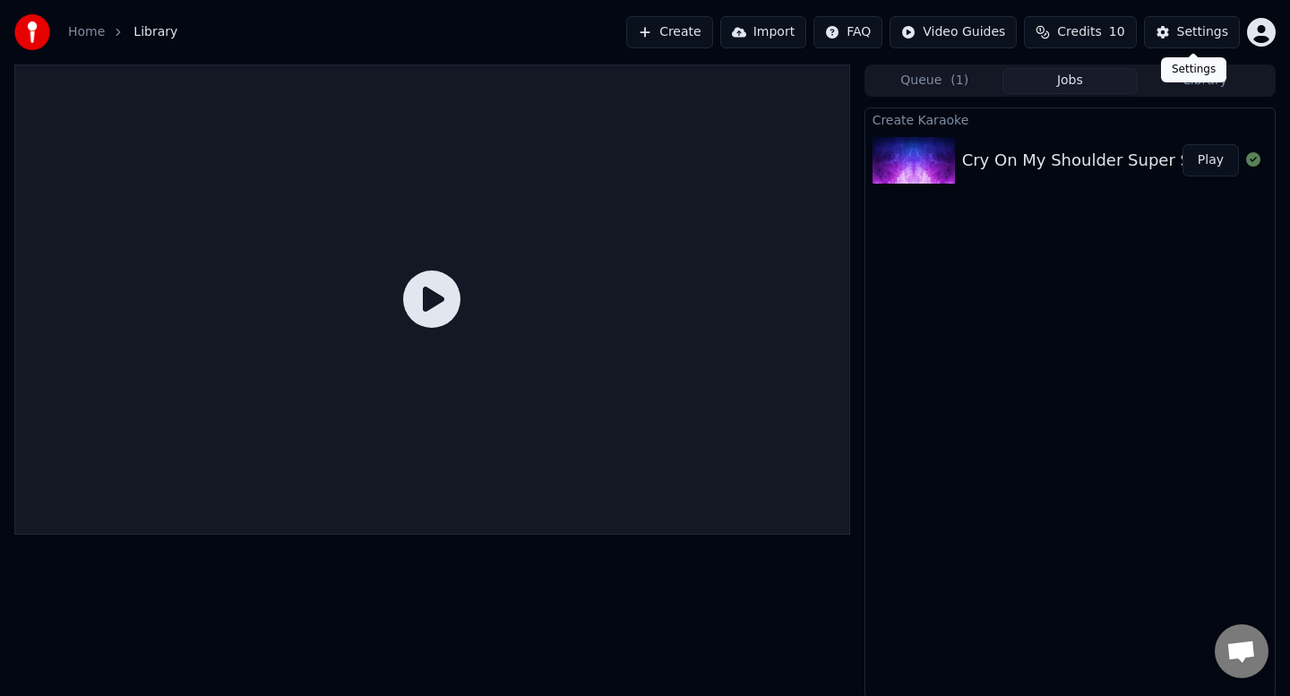
click at [1188, 33] on div "Settings" at bounding box center [1202, 32] width 51 height 18
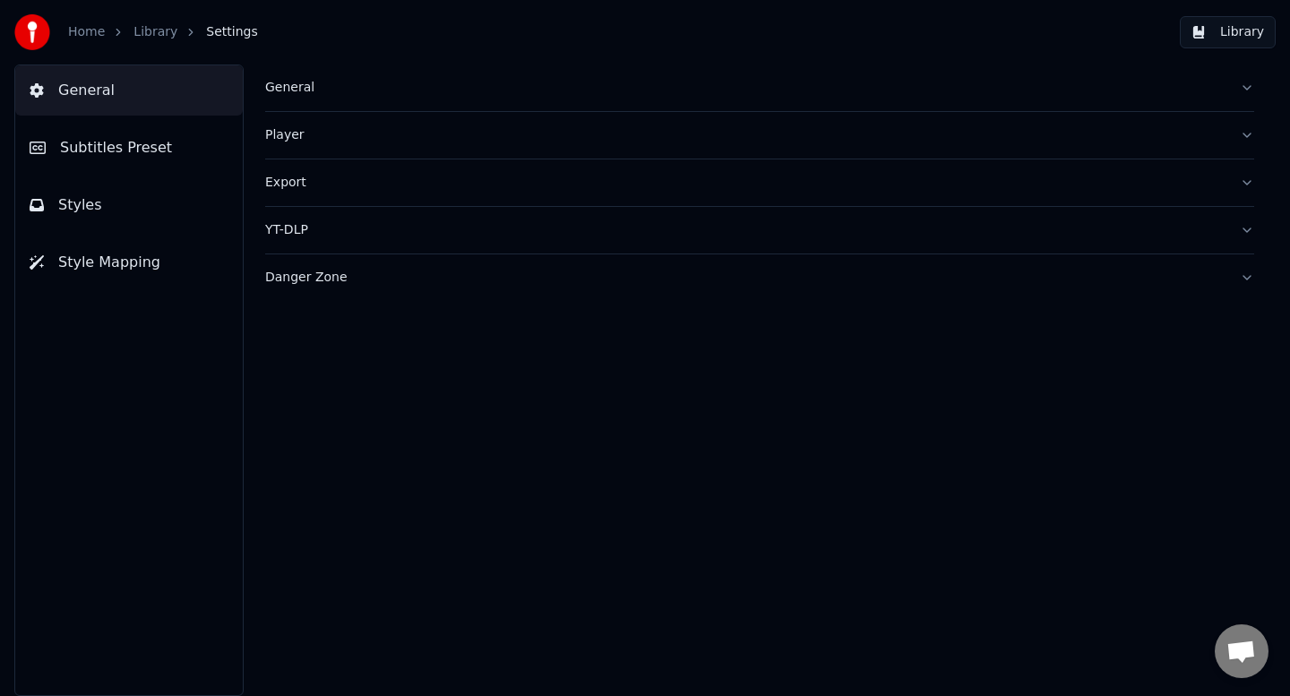
click at [283, 90] on div "General" at bounding box center [745, 88] width 960 height 18
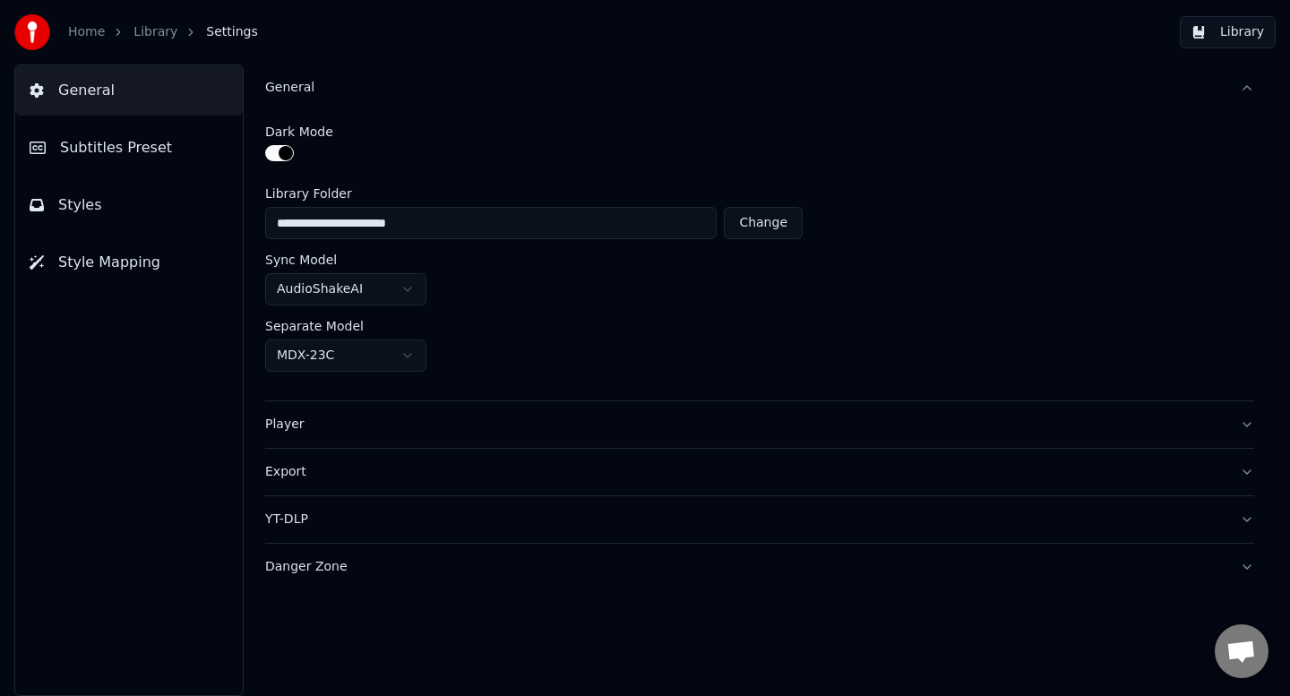
click at [33, 20] on img at bounding box center [32, 32] width 36 height 36
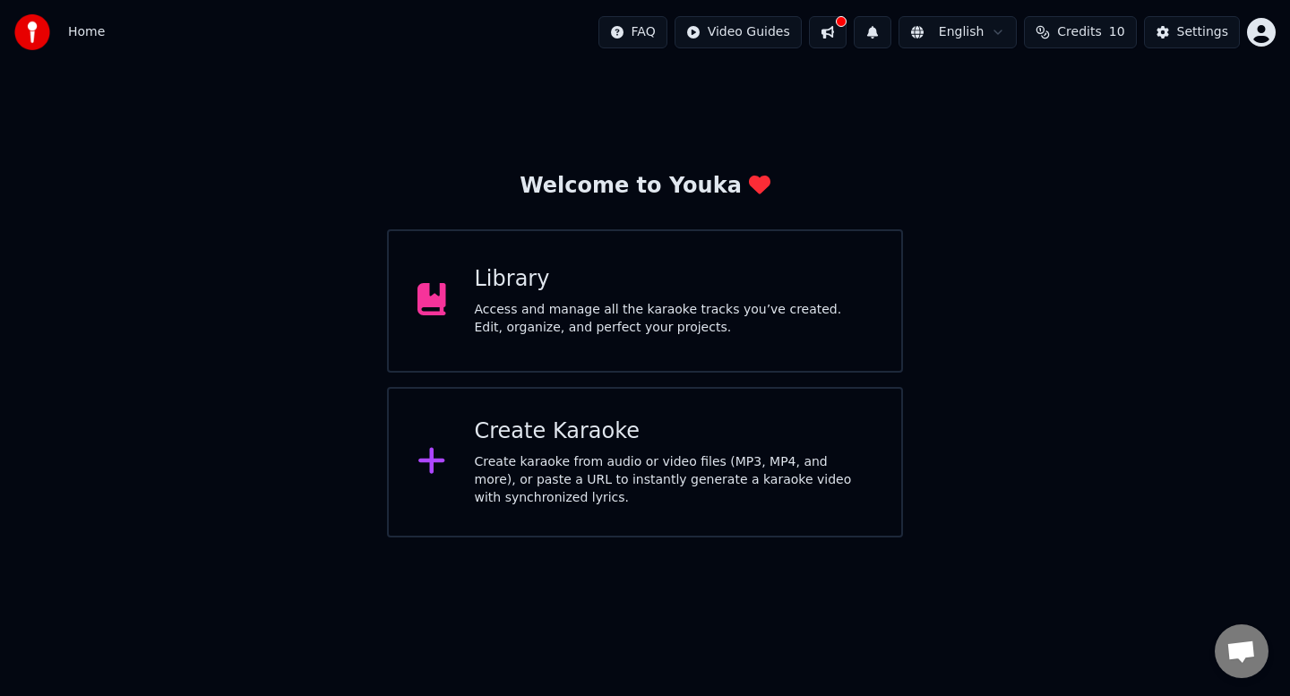
click at [452, 200] on div "Welcome to Youka Library Access and manage all the karaoke tracks you’ve create…" at bounding box center [645, 354] width 516 height 365
click at [87, 30] on span "Home" at bounding box center [86, 32] width 37 height 18
click at [26, 36] on img at bounding box center [32, 32] width 36 height 36
click at [503, 470] on div "Create karaoke from audio or video files (MP3, MP4, and more), or paste a URL t…" at bounding box center [674, 480] width 399 height 54
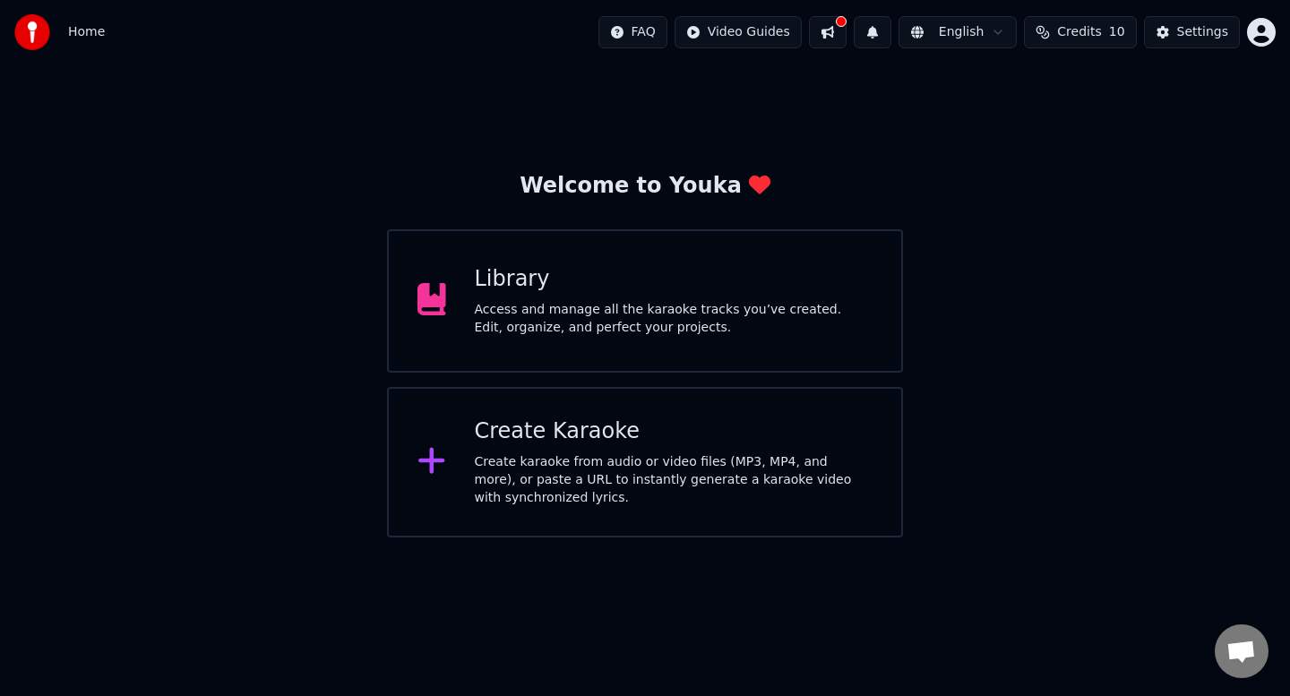
click at [487, 302] on div "Access and manage all the karaoke tracks you’ve created. Edit, organize, and pe…" at bounding box center [674, 319] width 399 height 36
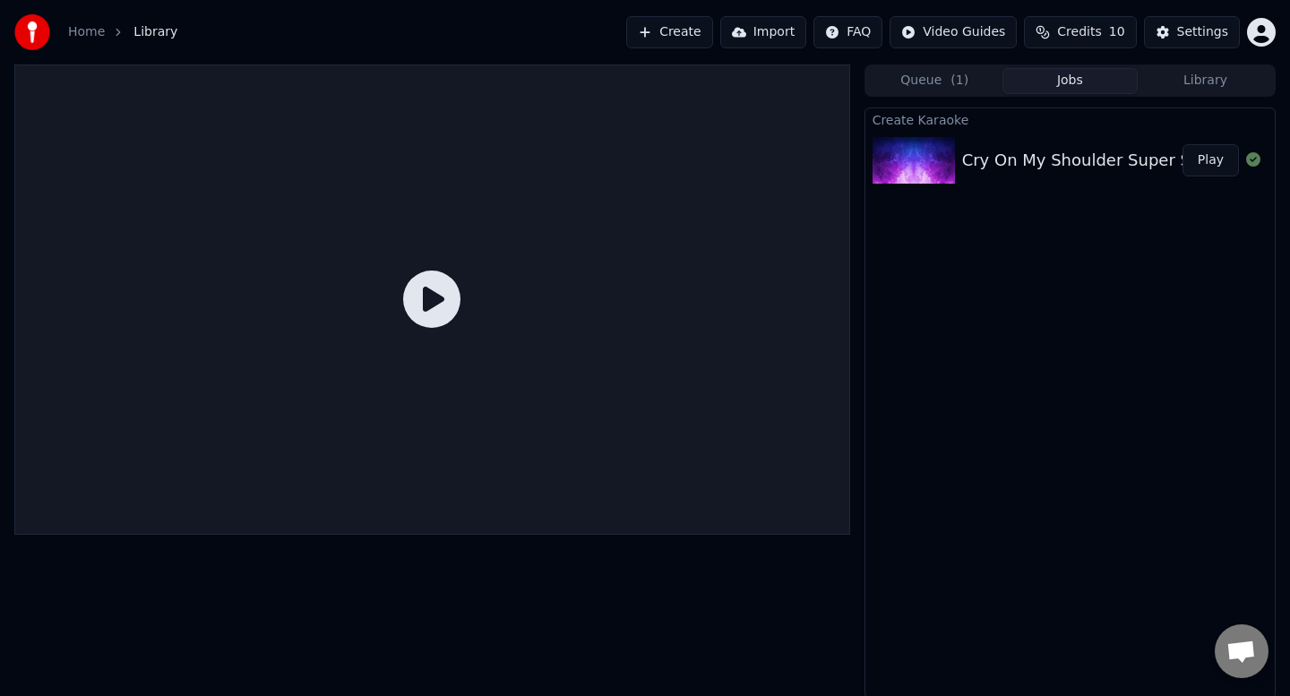
click at [976, 157] on div "Cry On My Shoulder Super Star Lyrics - Chill_Music (1080p, h264)" at bounding box center [1226, 160] width 528 height 25
click at [933, 157] on img at bounding box center [913, 160] width 82 height 47
click at [434, 296] on icon at bounding box center [431, 299] width 57 height 57
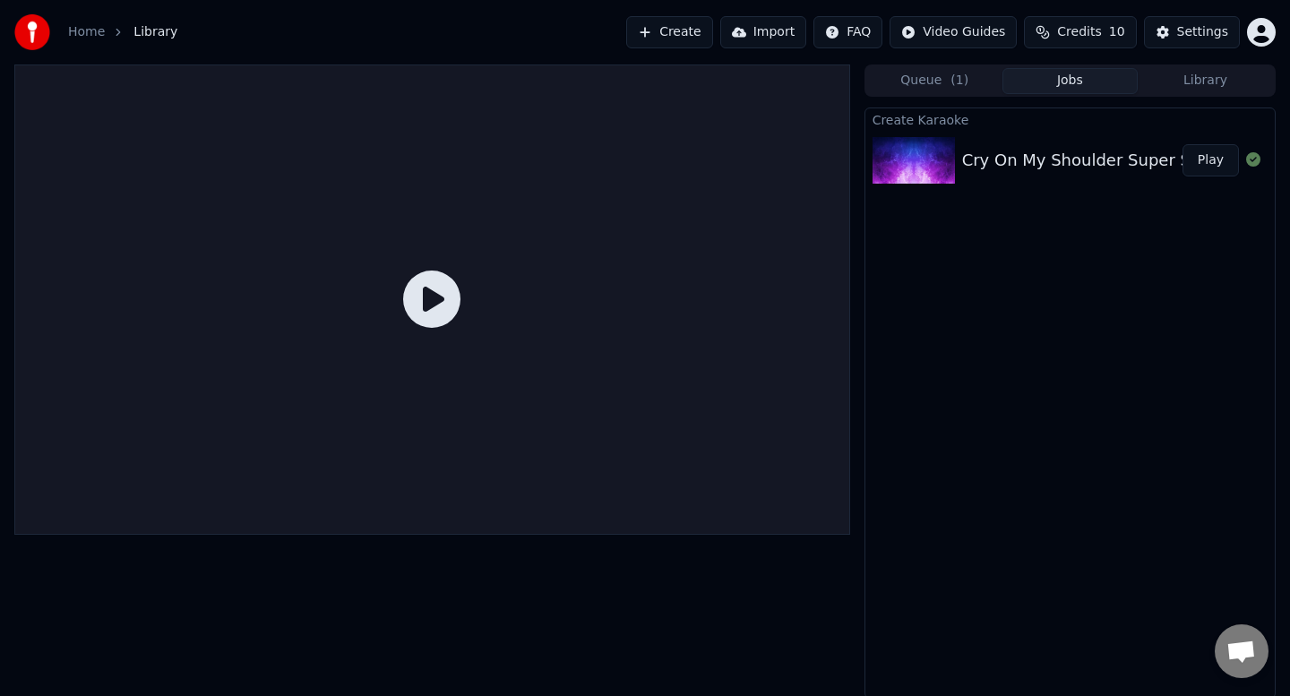
click at [434, 296] on icon at bounding box center [431, 299] width 57 height 57
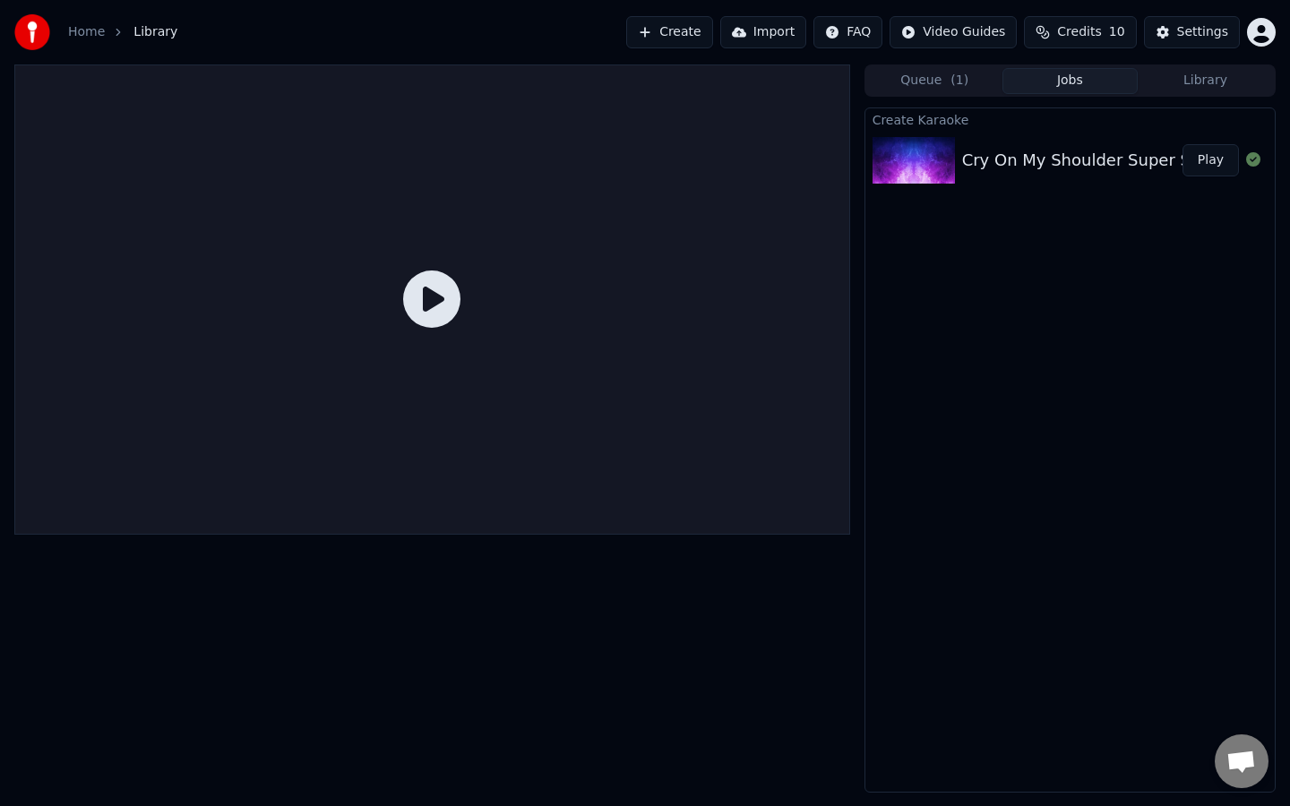
click at [434, 343] on div at bounding box center [432, 299] width 836 height 470
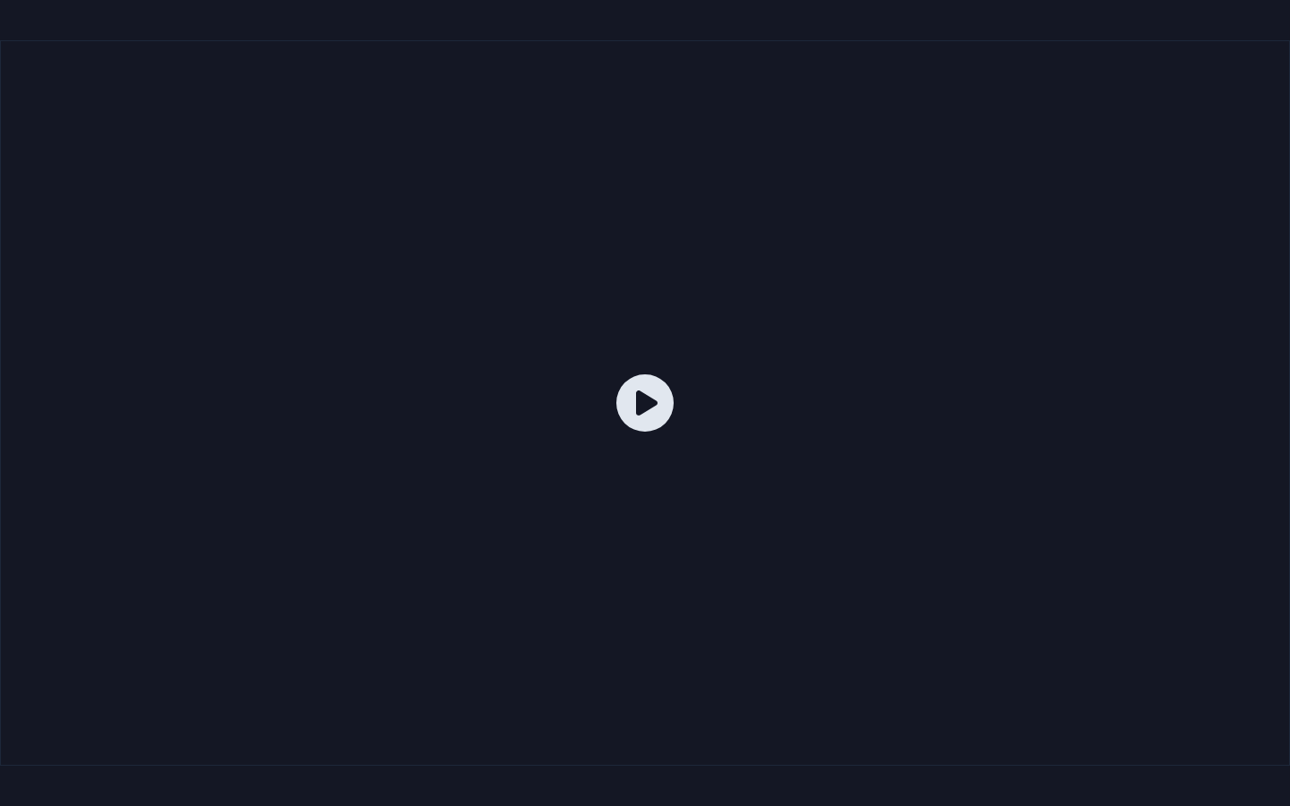
click at [653, 411] on icon at bounding box center [644, 402] width 57 height 57
click at [597, 89] on div at bounding box center [645, 403] width 1290 height 726
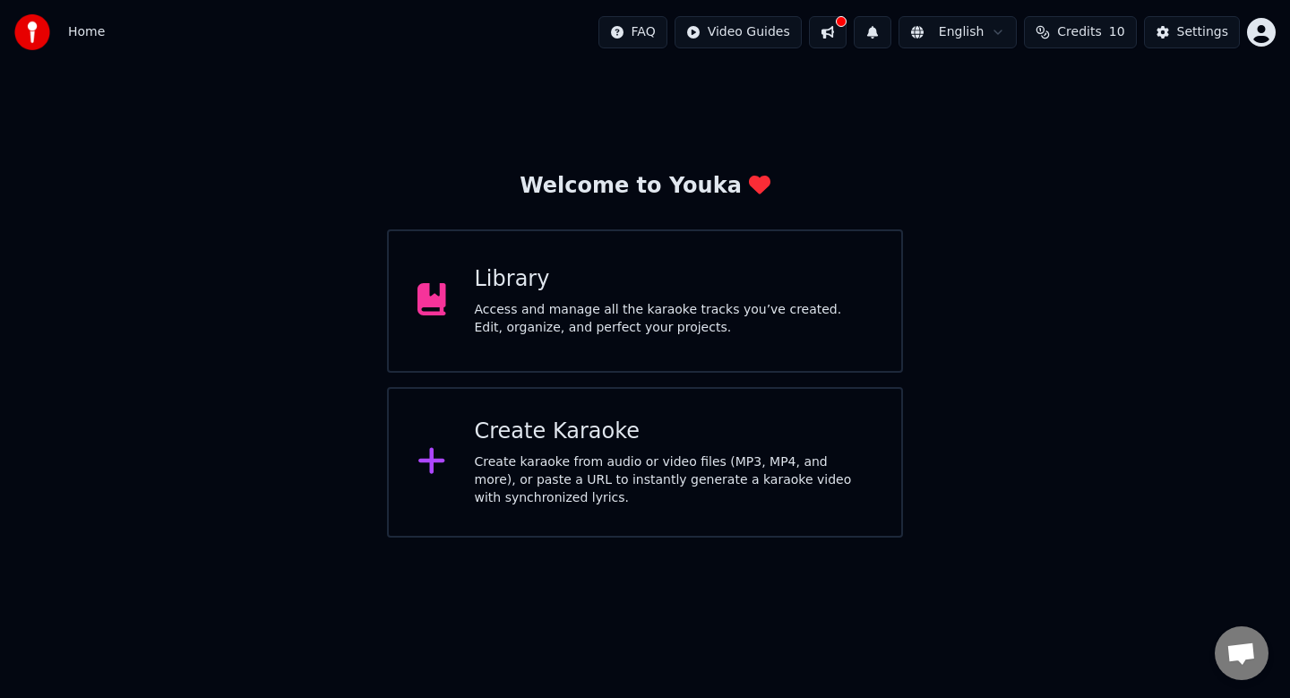
click at [520, 288] on div "Library" at bounding box center [674, 279] width 399 height 29
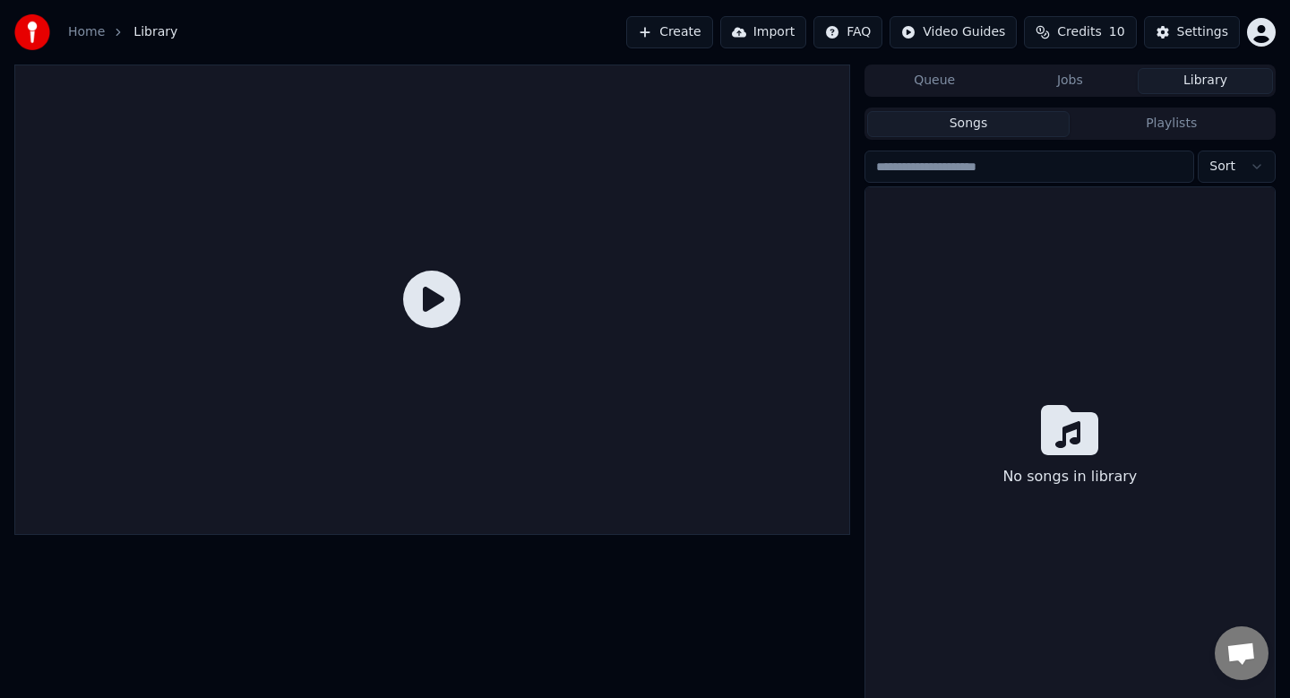
click at [520, 288] on div at bounding box center [432, 299] width 836 height 470
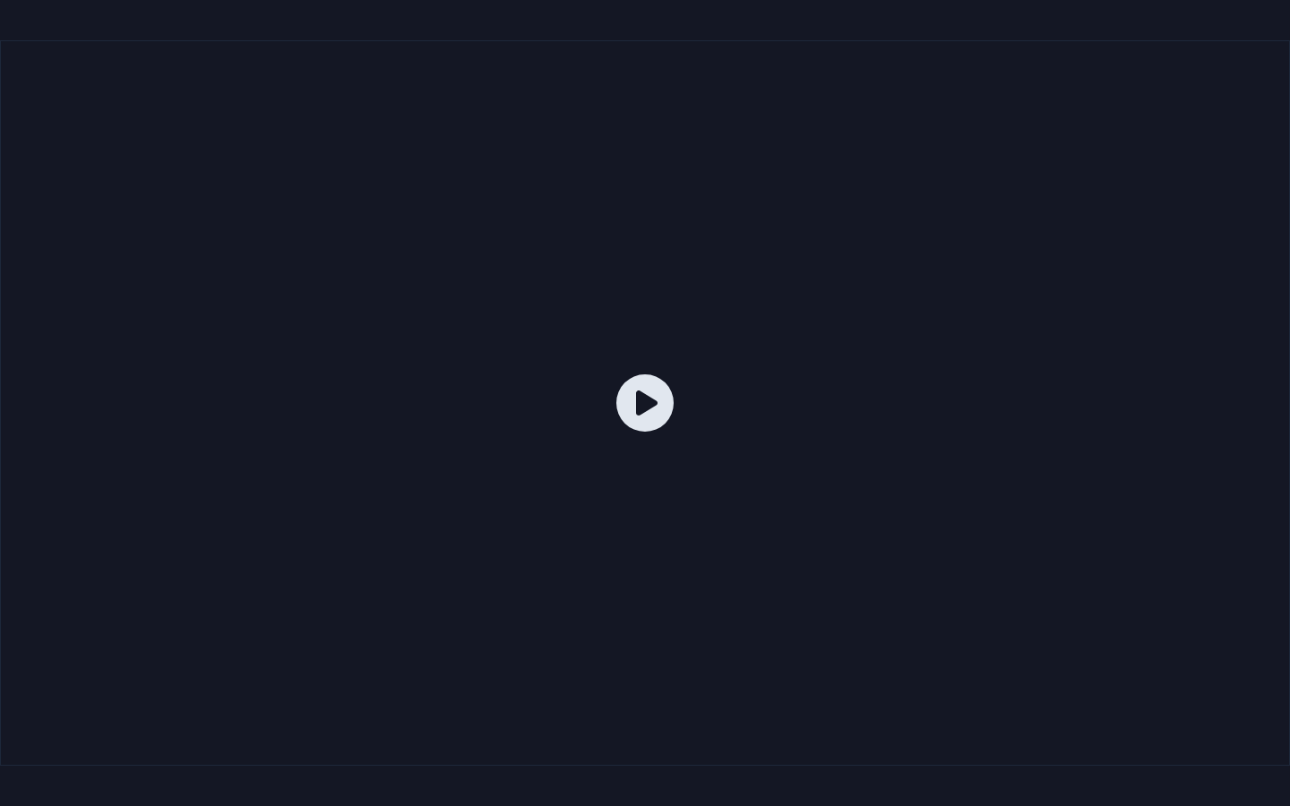
click at [335, 355] on div at bounding box center [645, 403] width 1290 height 726
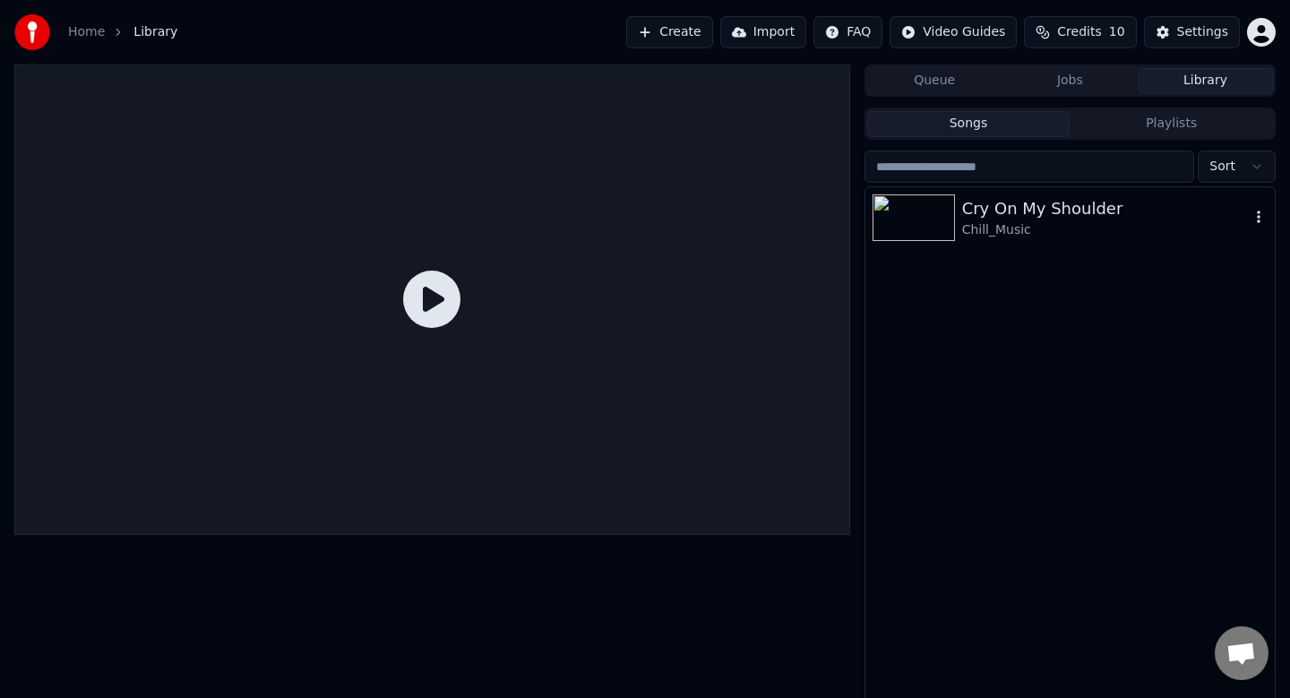
click at [991, 215] on div "Cry On My Shoulder" at bounding box center [1106, 208] width 288 height 25
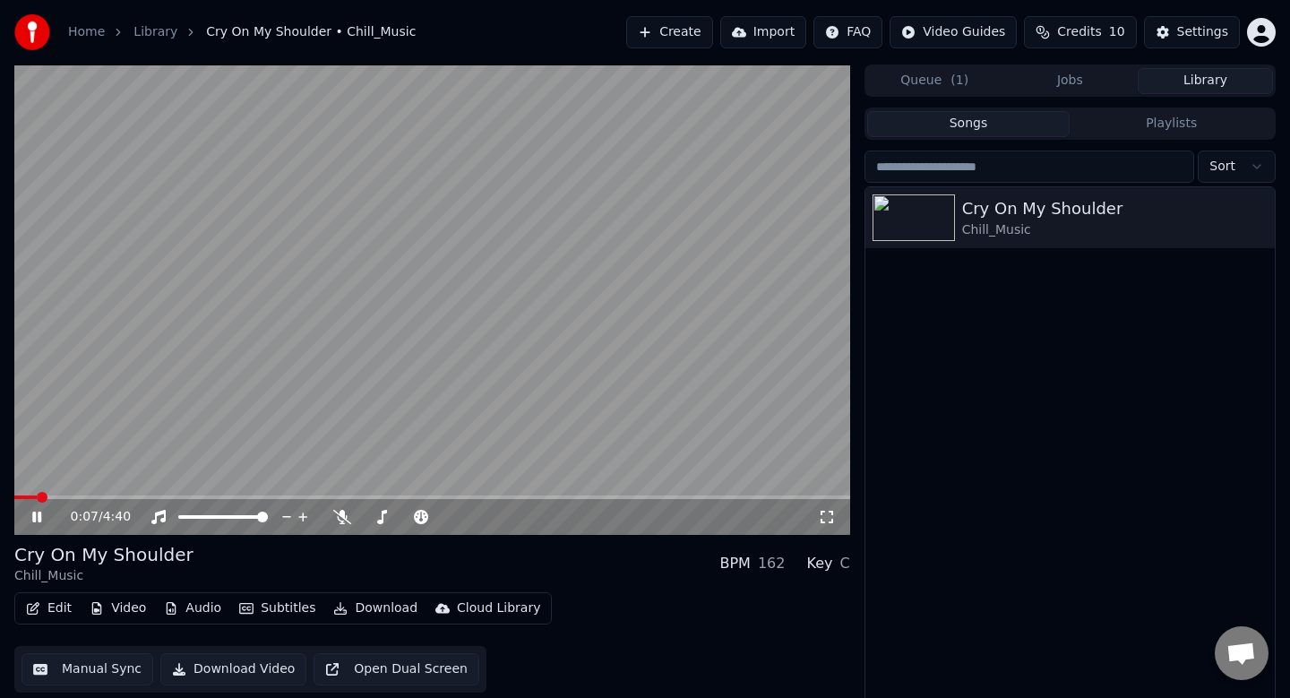
click at [14, 501] on div "0:07 / 4:40" at bounding box center [432, 517] width 836 height 36
click at [14, 503] on span at bounding box center [19, 497] width 11 height 11
click at [16, 500] on div "0:10 / 4:40" at bounding box center [432, 517] width 836 height 36
click at [21, 501] on div "0:12 / 4:40" at bounding box center [432, 517] width 836 height 36
click at [0, 519] on div "0:00 / 4:40 Cry On My Shoulder Chill_Music BPM 162 Key C Edit Video Audio Subti…" at bounding box center [645, 386] width 1290 height 645
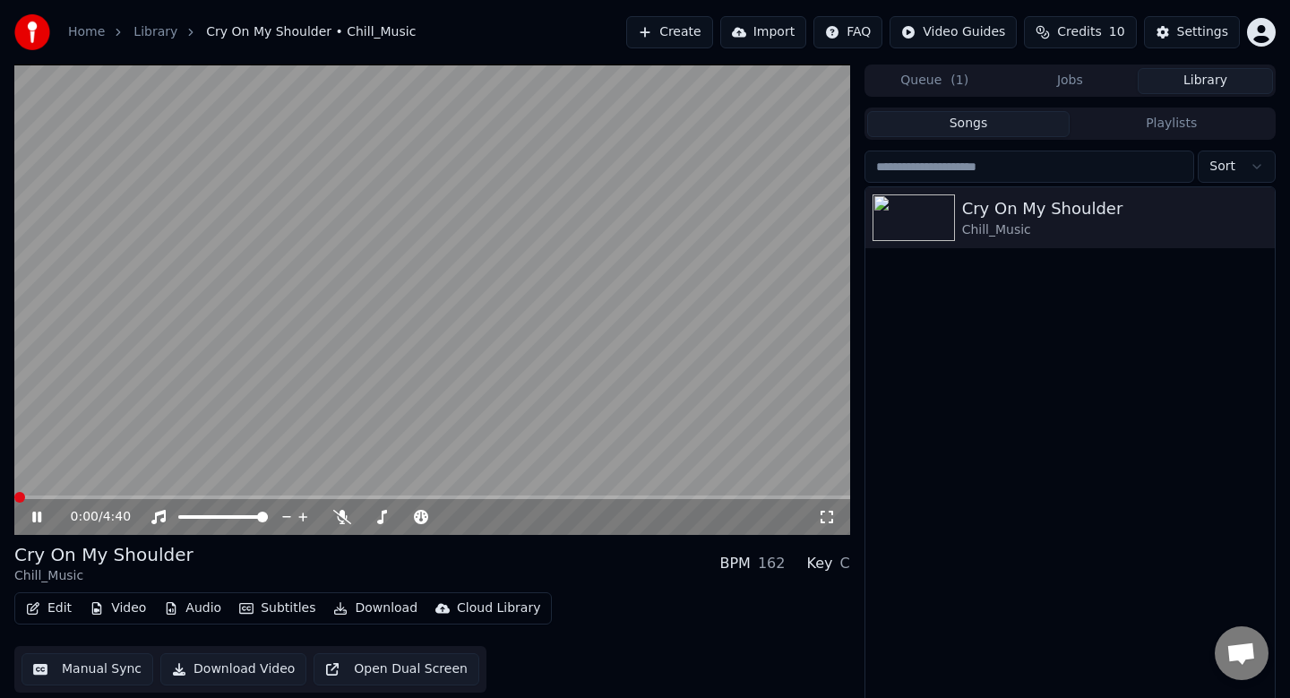
click at [296, 391] on video at bounding box center [432, 299] width 836 height 470
click at [35, 510] on icon at bounding box center [50, 517] width 42 height 14
click at [22, 497] on span at bounding box center [19, 497] width 11 height 11
click at [278, 371] on video at bounding box center [432, 299] width 836 height 470
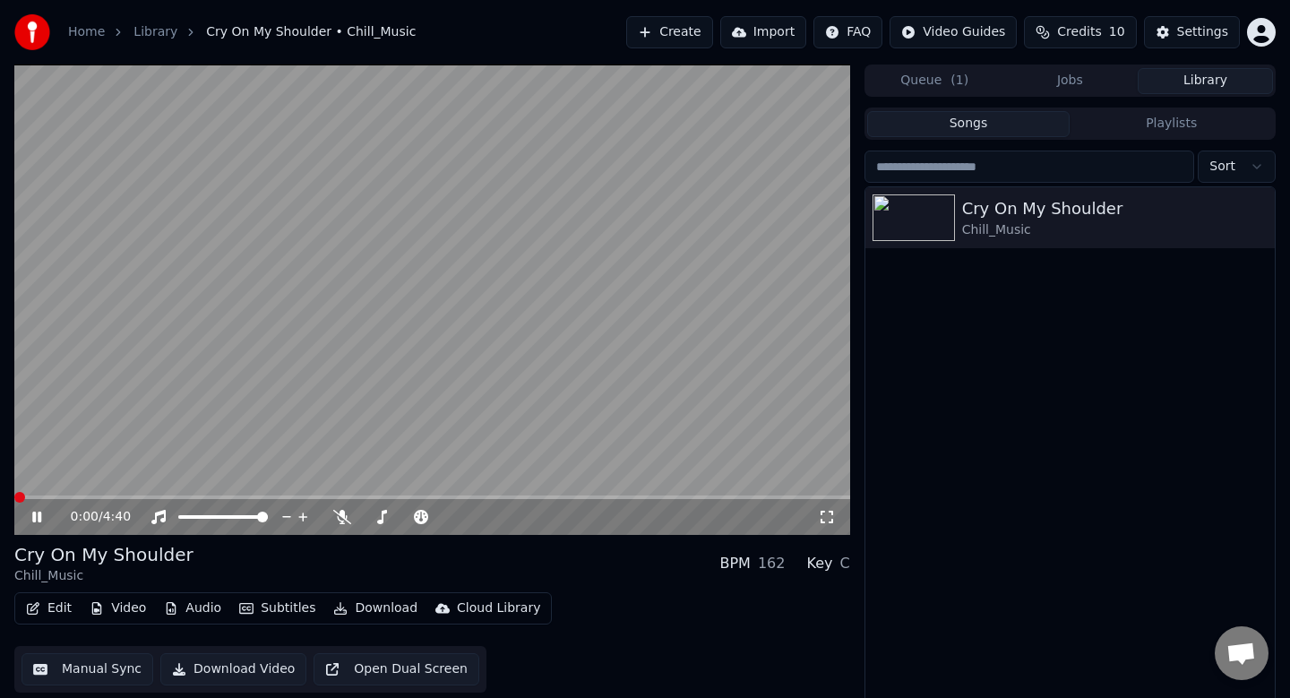
click at [278, 371] on video at bounding box center [432, 299] width 836 height 470
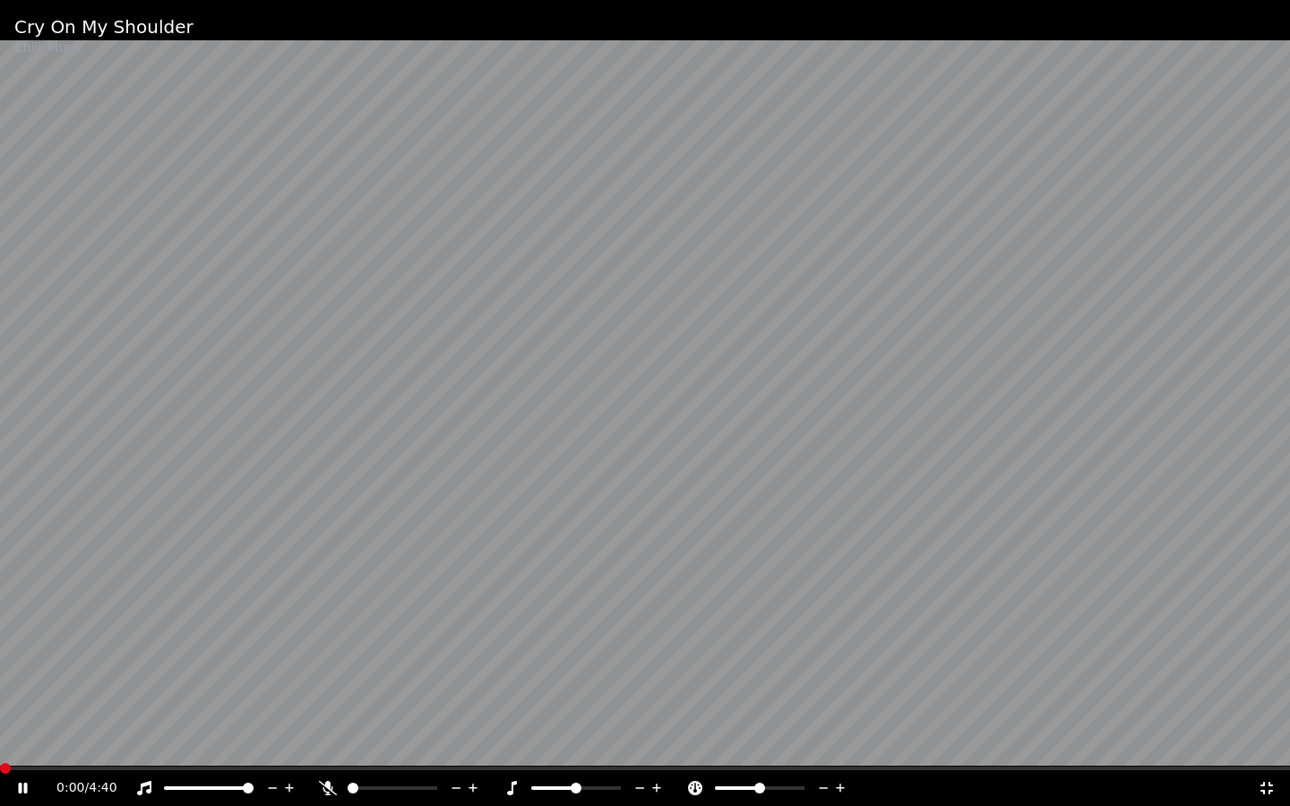
click at [571, 243] on video at bounding box center [645, 403] width 1290 height 806
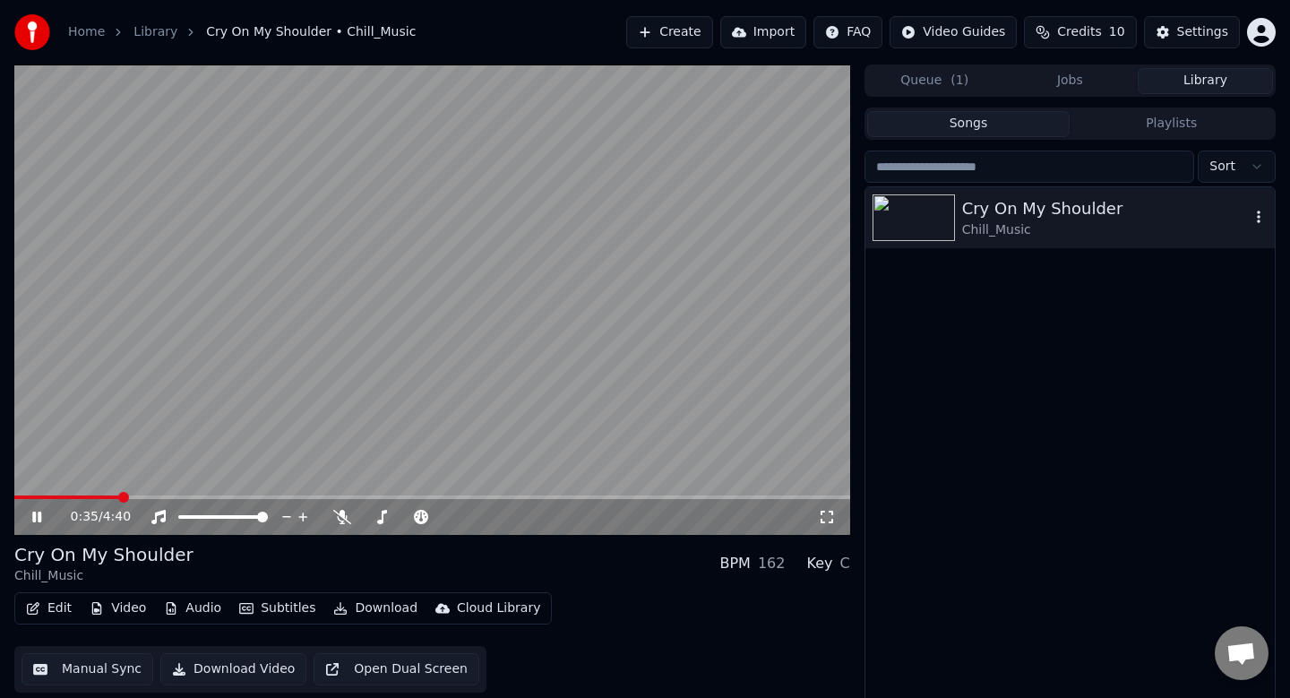
click at [1005, 202] on div "Cry On My Shoulder" at bounding box center [1106, 208] width 288 height 25
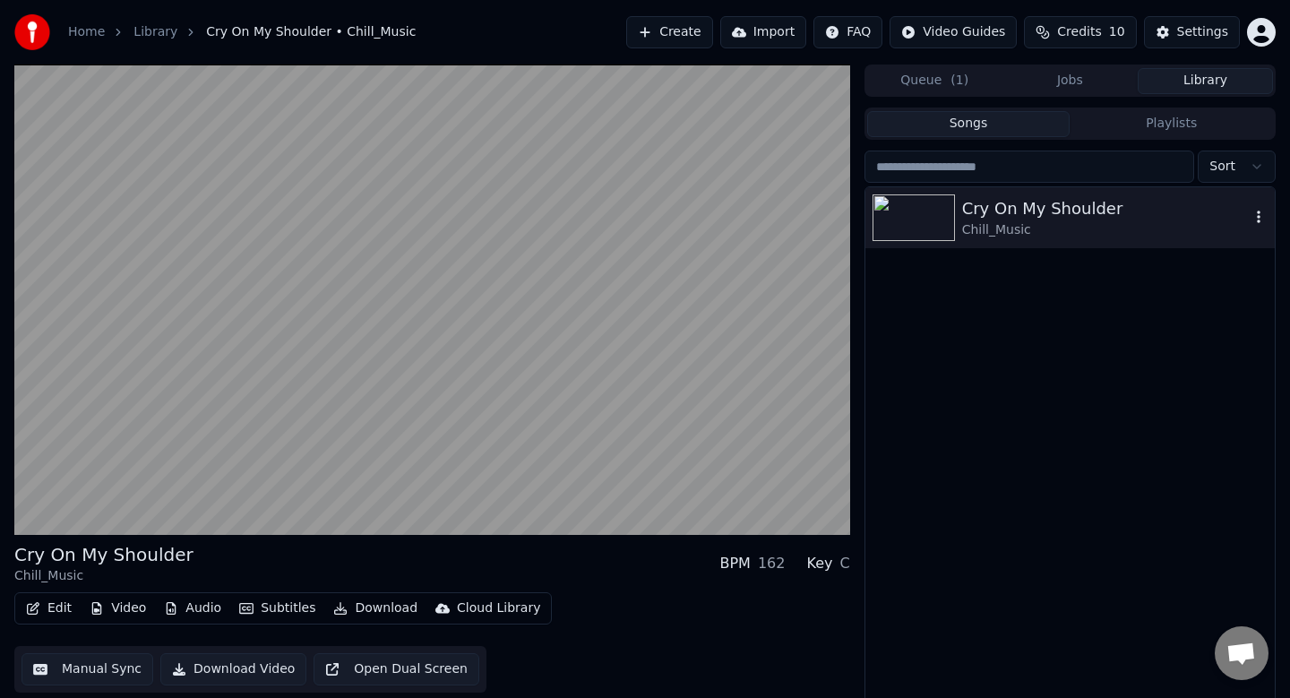
click at [1005, 202] on div "Cry On My Shoulder" at bounding box center [1106, 208] width 288 height 25
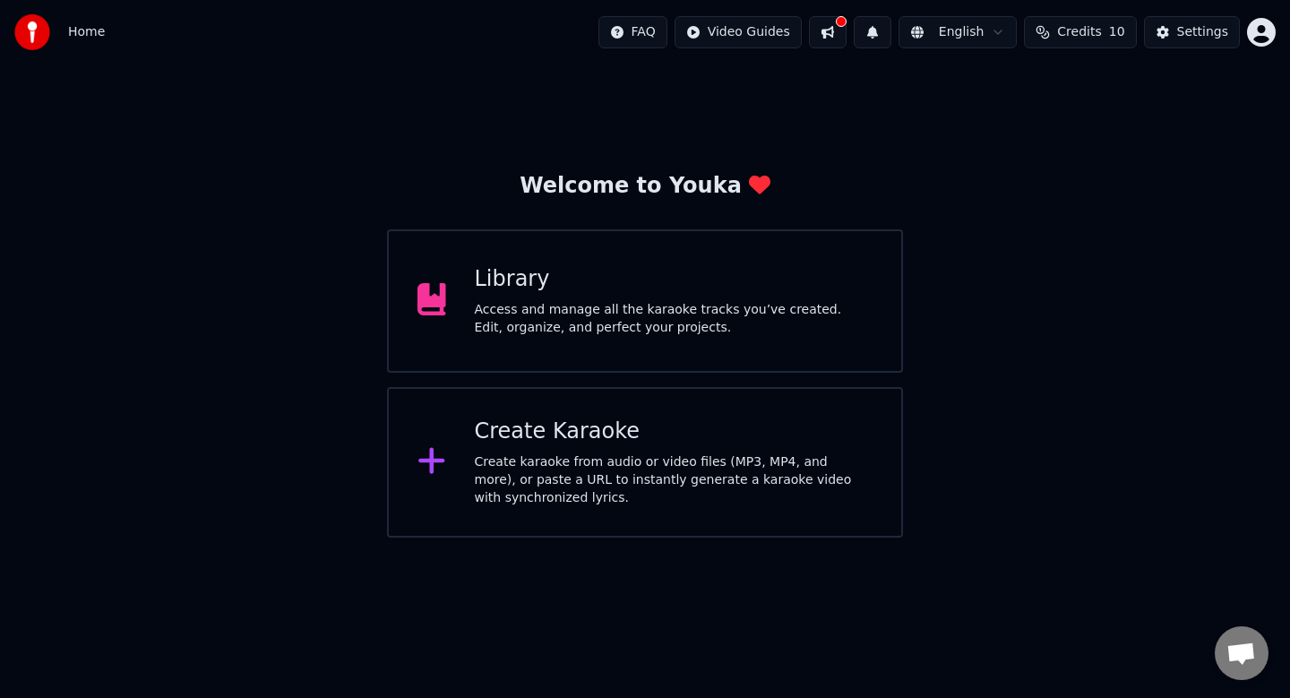
click at [488, 313] on div "Access and manage all the karaoke tracks you’ve created. Edit, organize, and pe…" at bounding box center [674, 319] width 399 height 36
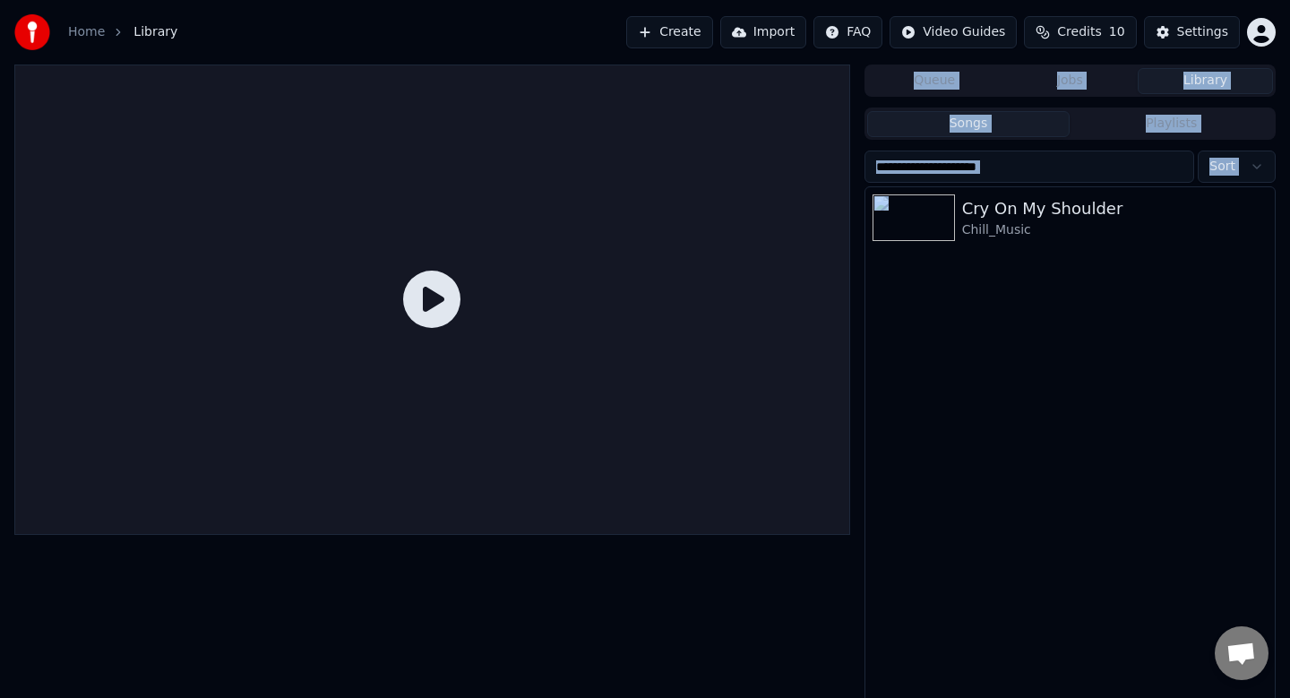
click at [488, 313] on div at bounding box center [432, 299] width 836 height 470
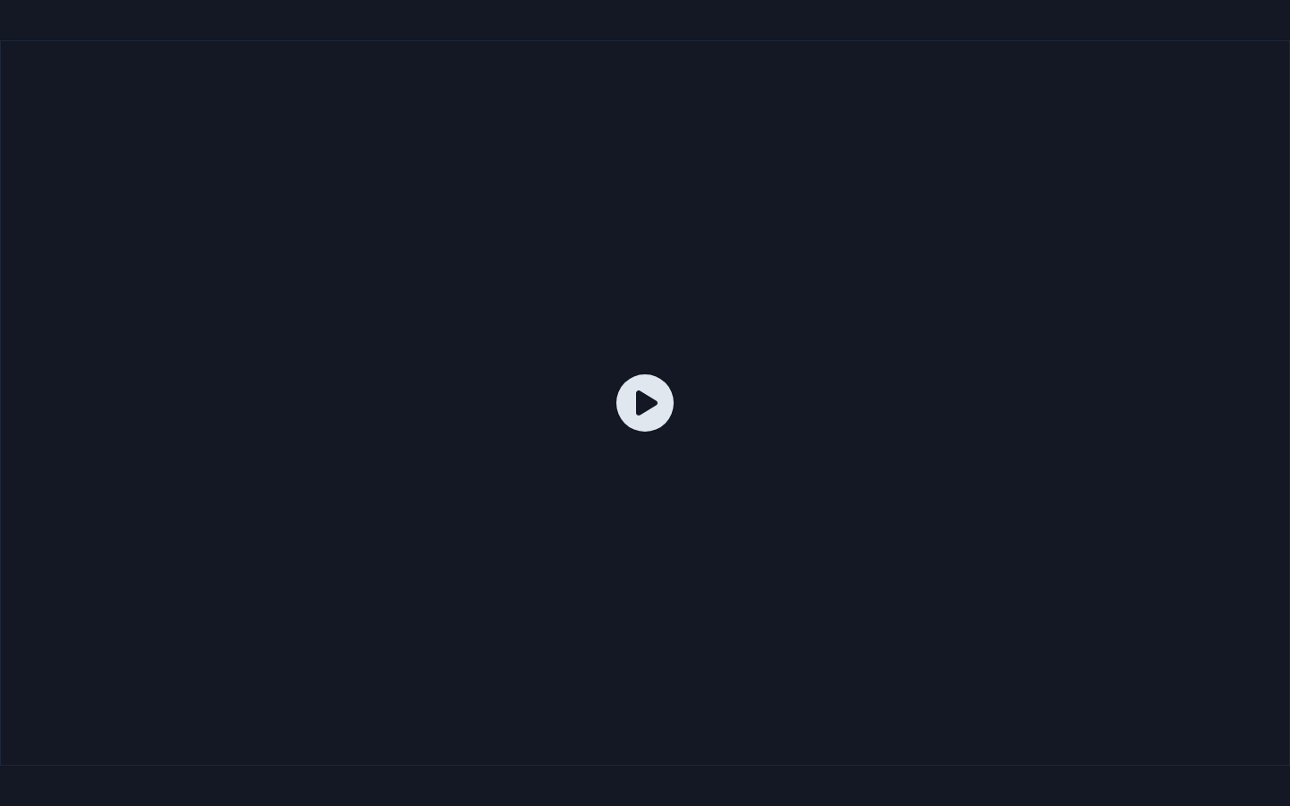
click at [166, 469] on div at bounding box center [645, 403] width 1290 height 726
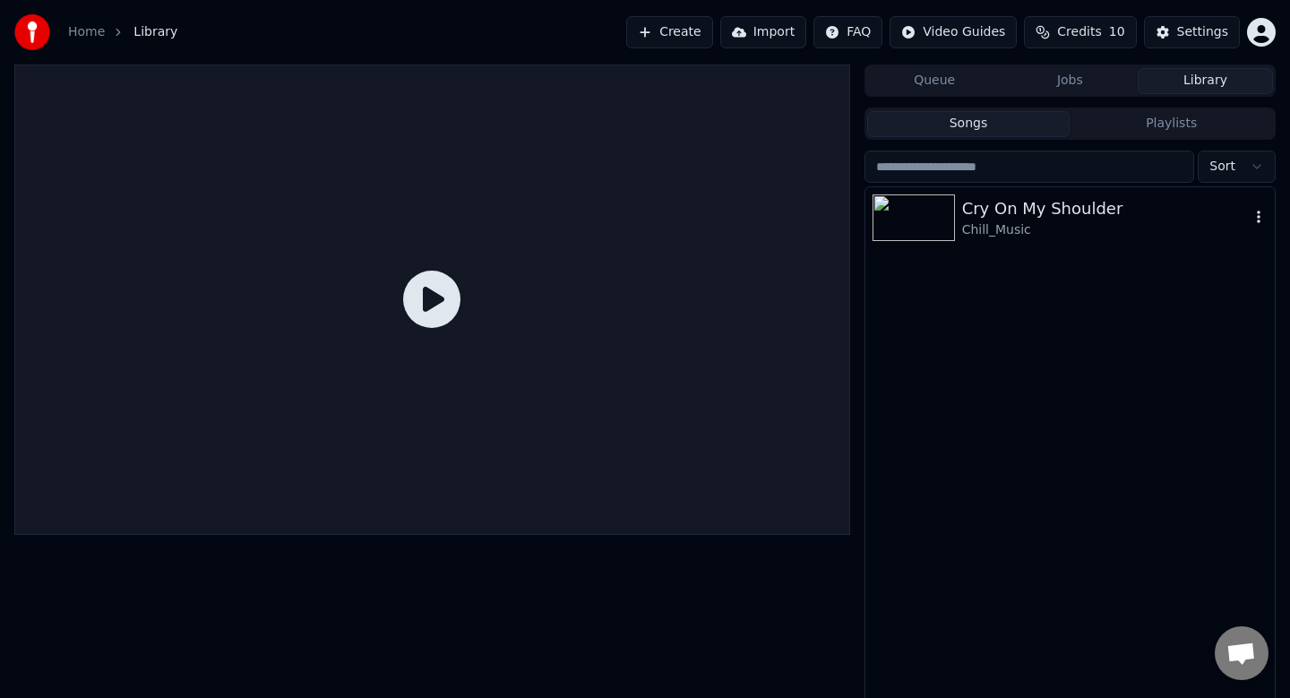
click at [1010, 205] on div "Cry On My Shoulder" at bounding box center [1106, 208] width 288 height 25
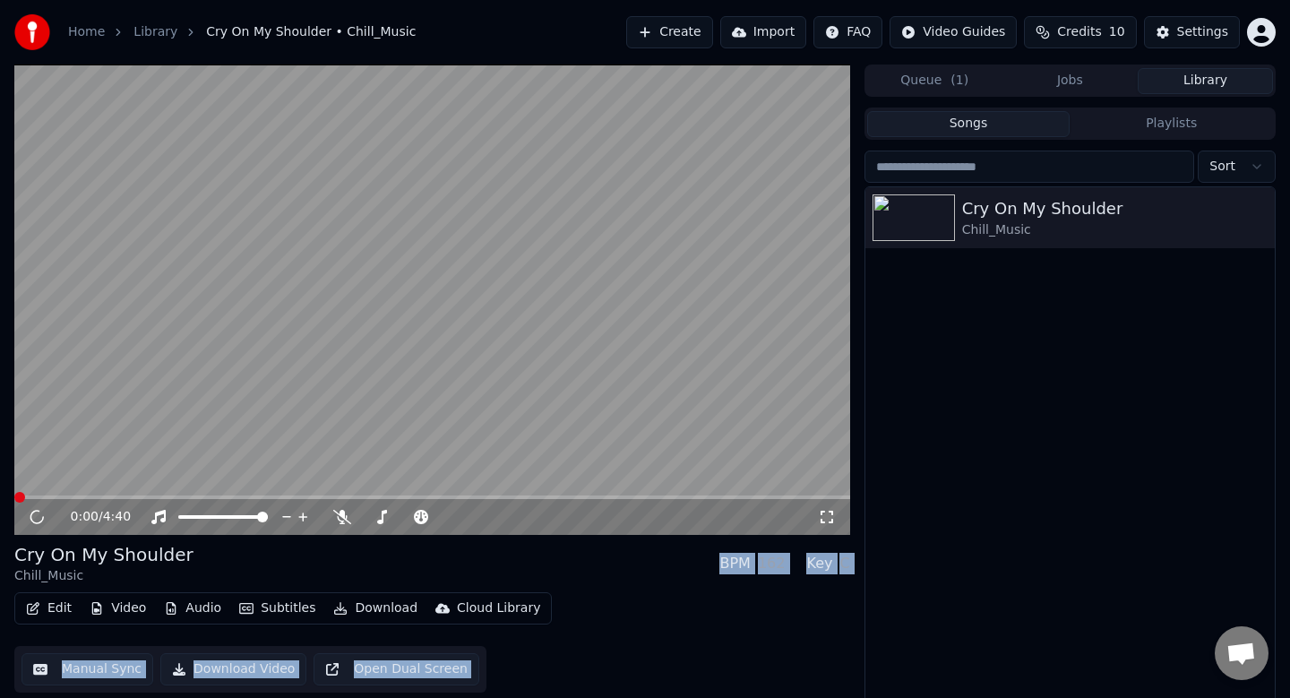
click at [521, 256] on video at bounding box center [432, 299] width 836 height 470
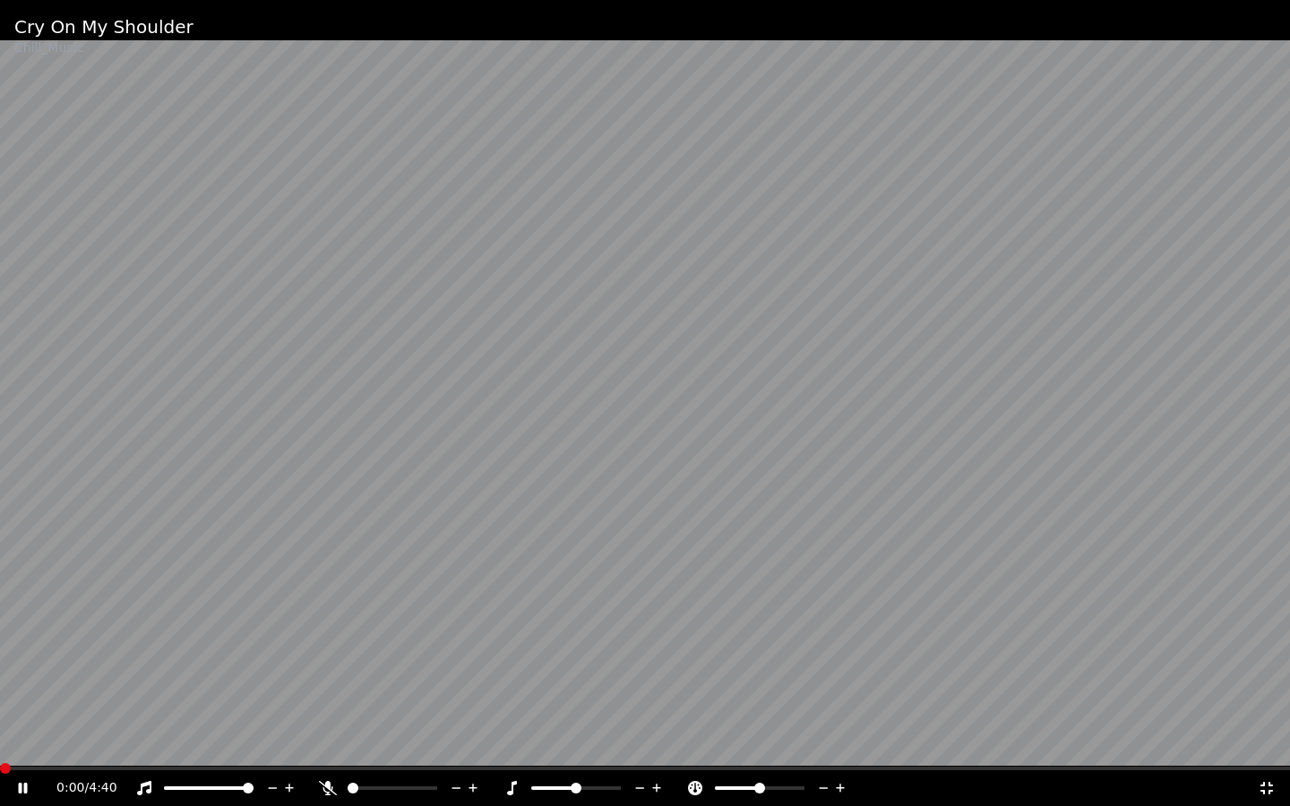
click at [162, 251] on video at bounding box center [645, 403] width 1290 height 806
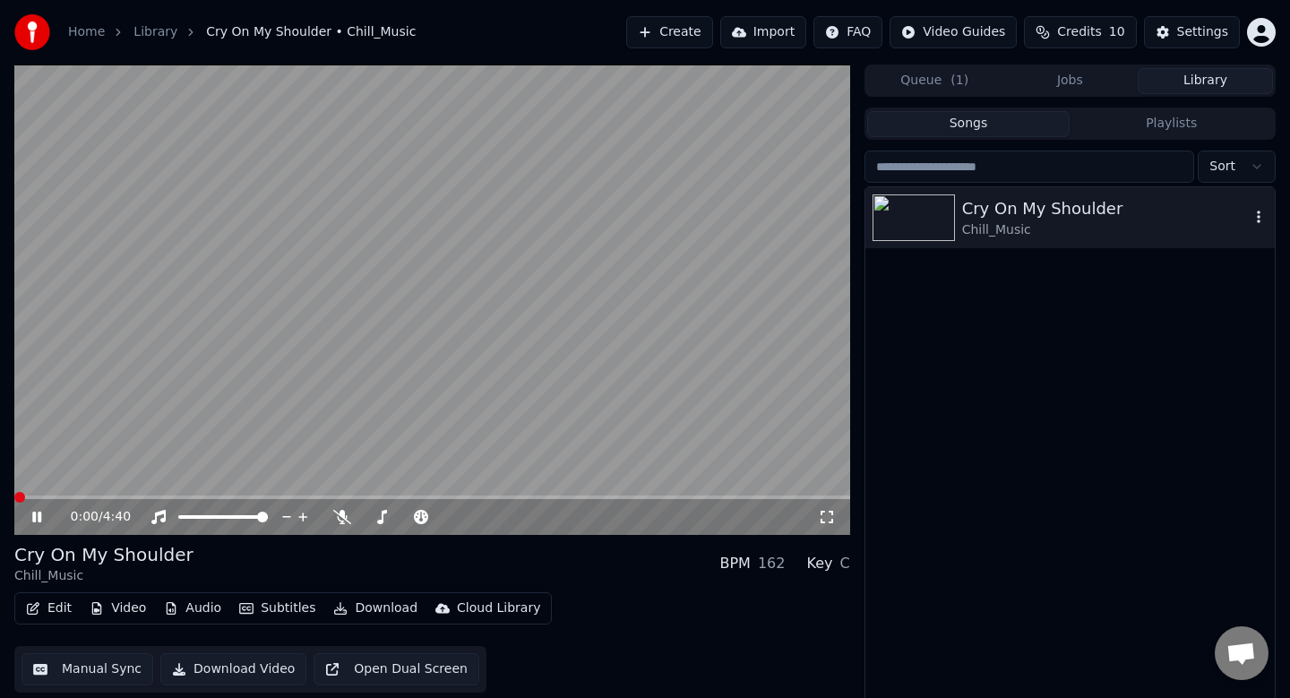
click at [1015, 210] on div "Cry On My Shoulder" at bounding box center [1106, 208] width 288 height 25
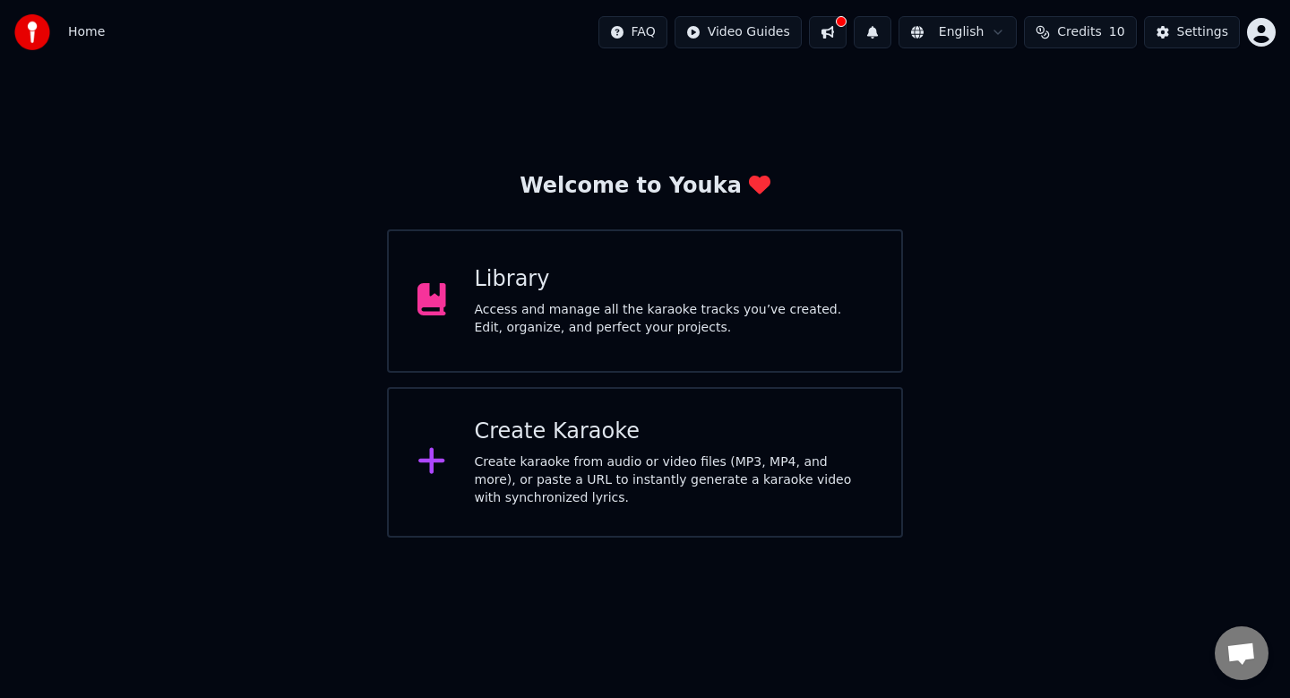
click at [496, 315] on div "Access and manage all the karaoke tracks you’ve created. Edit, organize, and pe…" at bounding box center [674, 319] width 399 height 36
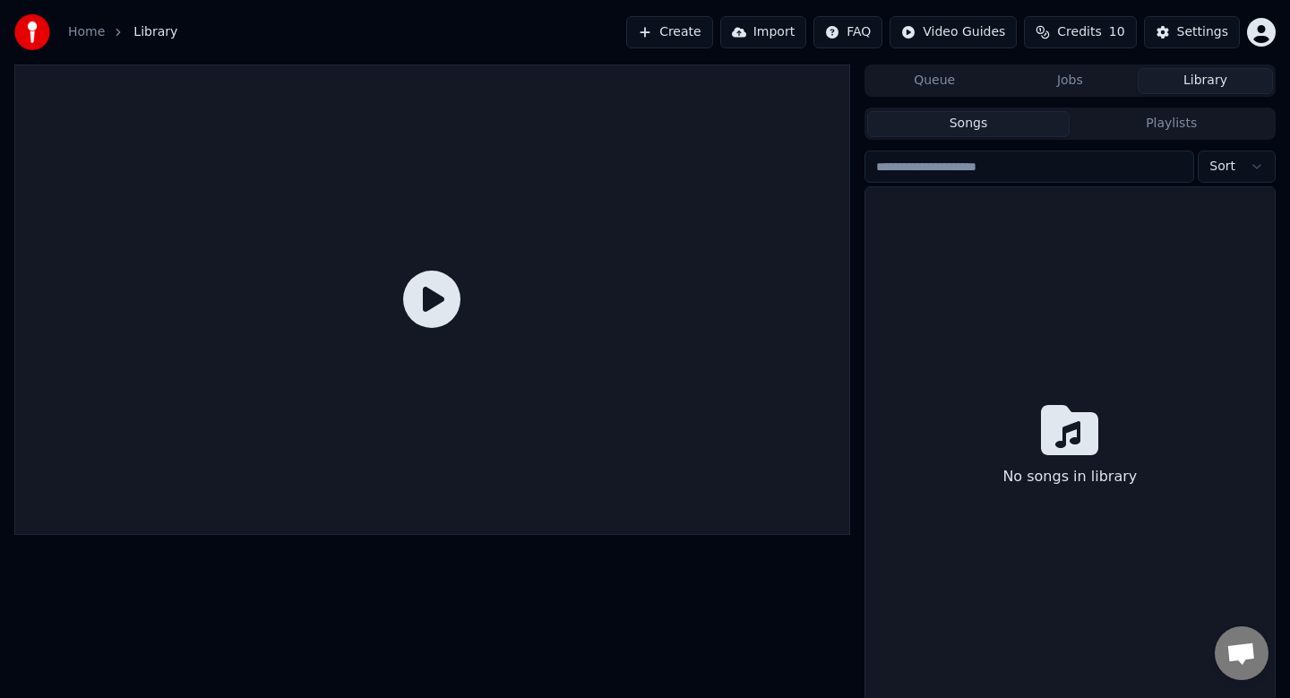
click at [496, 315] on div at bounding box center [432, 299] width 836 height 470
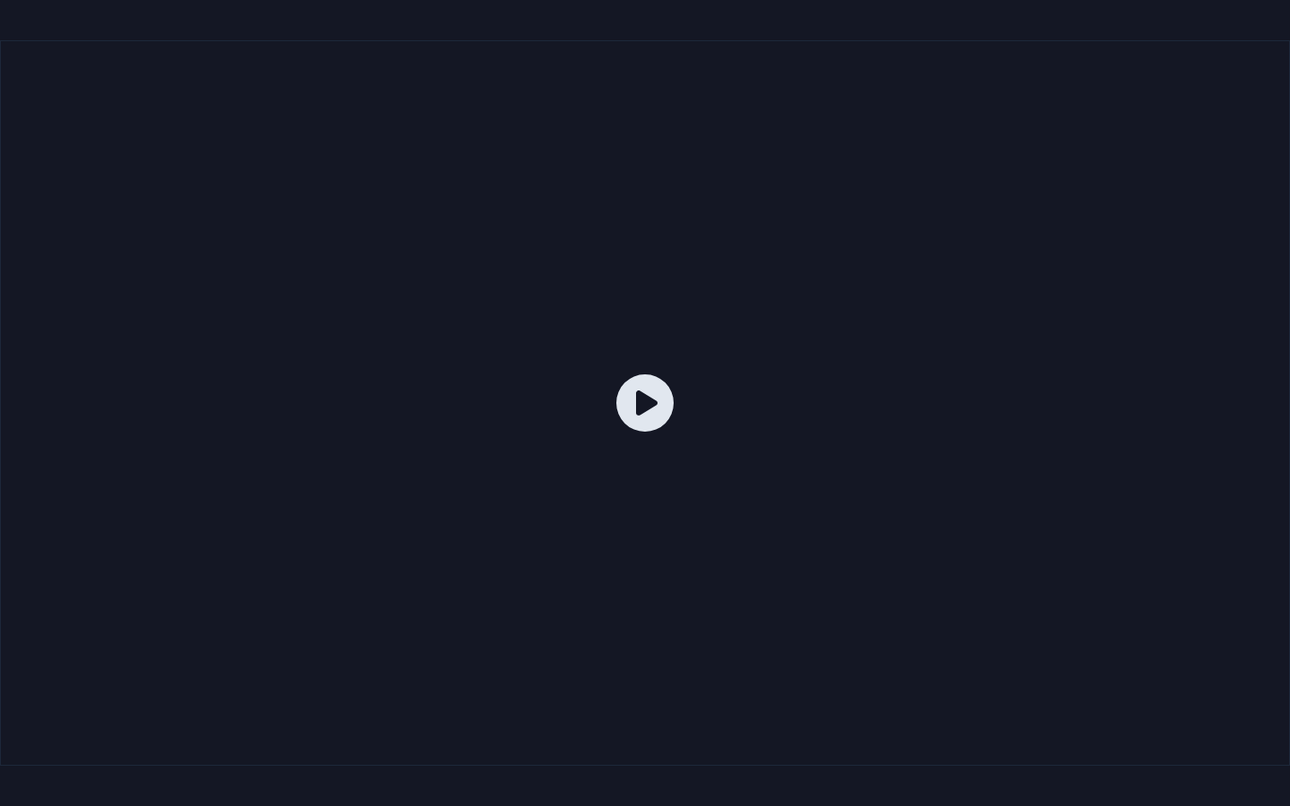
click at [496, 363] on div at bounding box center [645, 403] width 1290 height 726
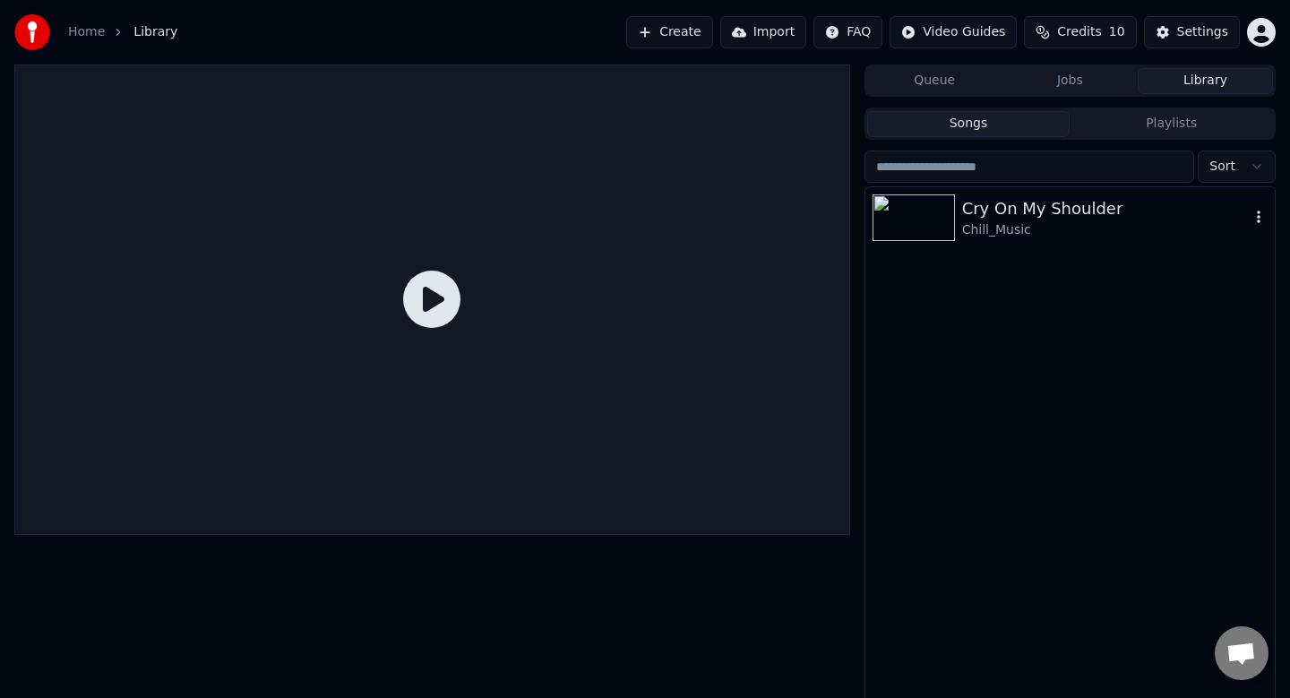
click at [1014, 216] on div "Cry On My Shoulder" at bounding box center [1106, 208] width 288 height 25
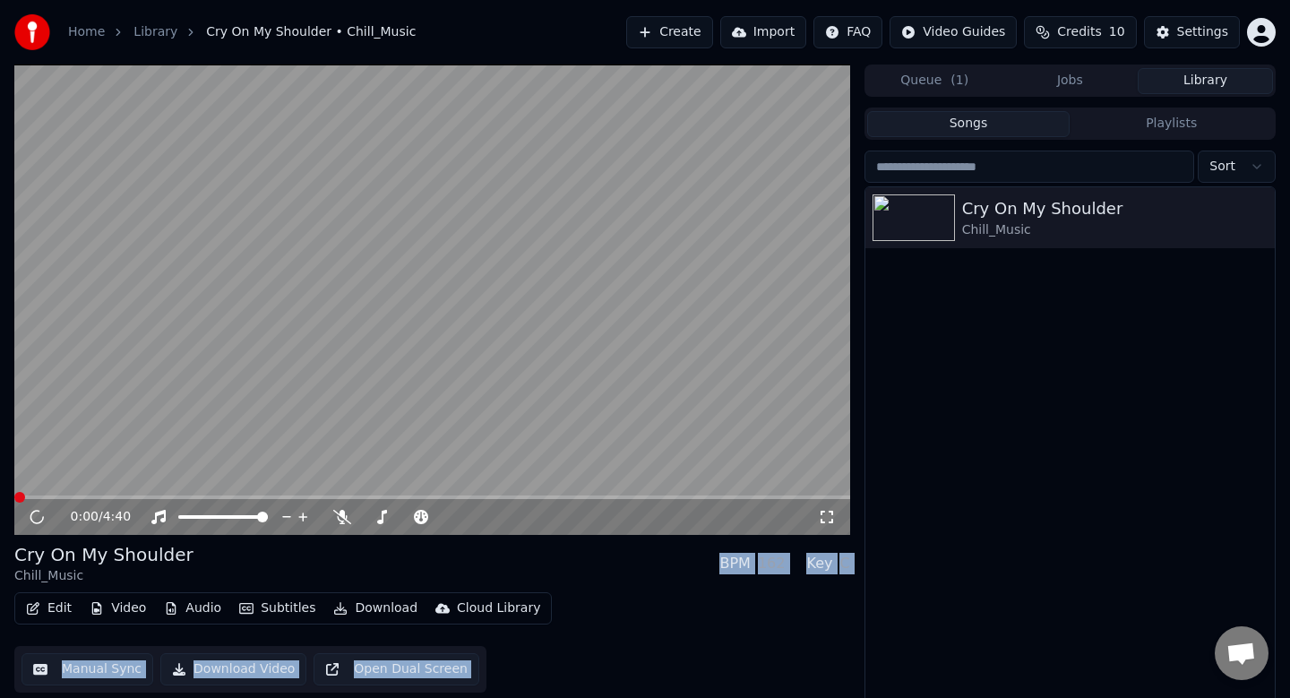
click at [684, 314] on video at bounding box center [432, 299] width 836 height 470
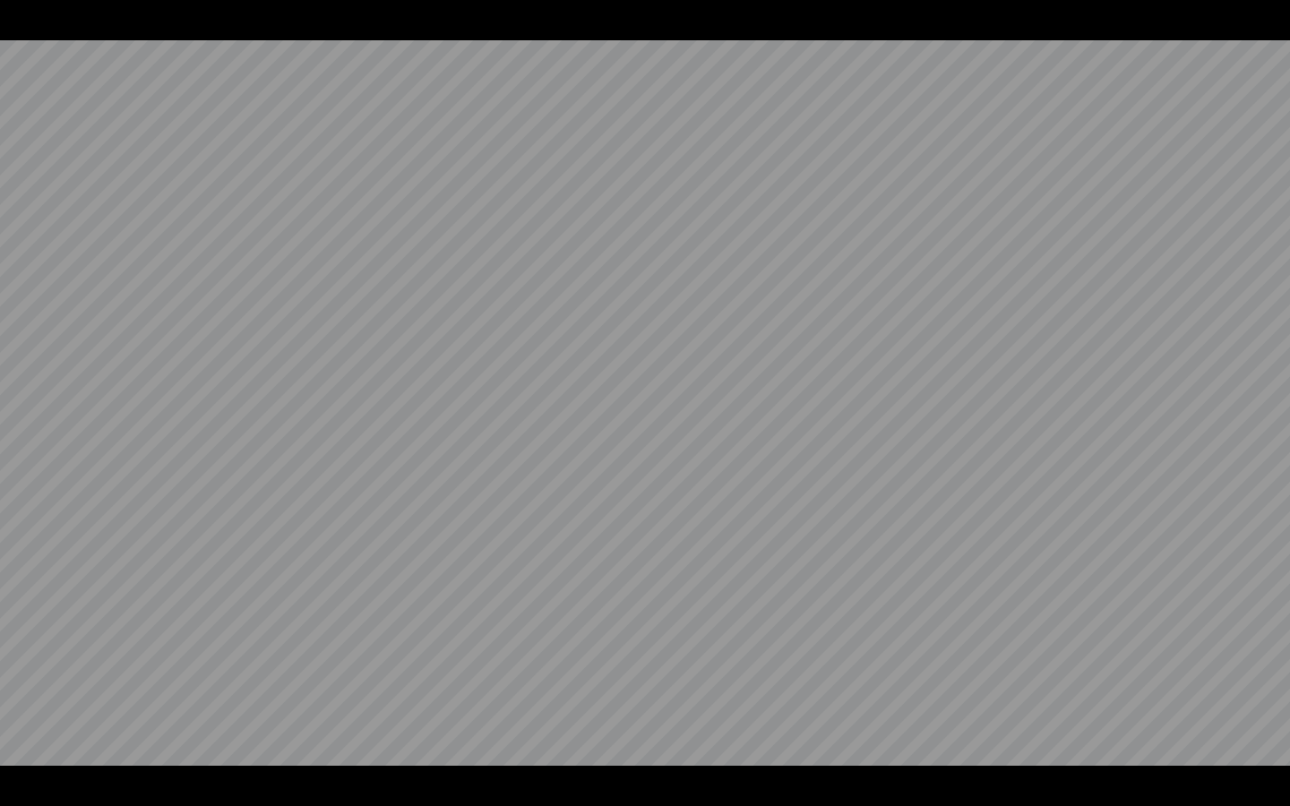
click at [684, 362] on video at bounding box center [645, 403] width 1290 height 806
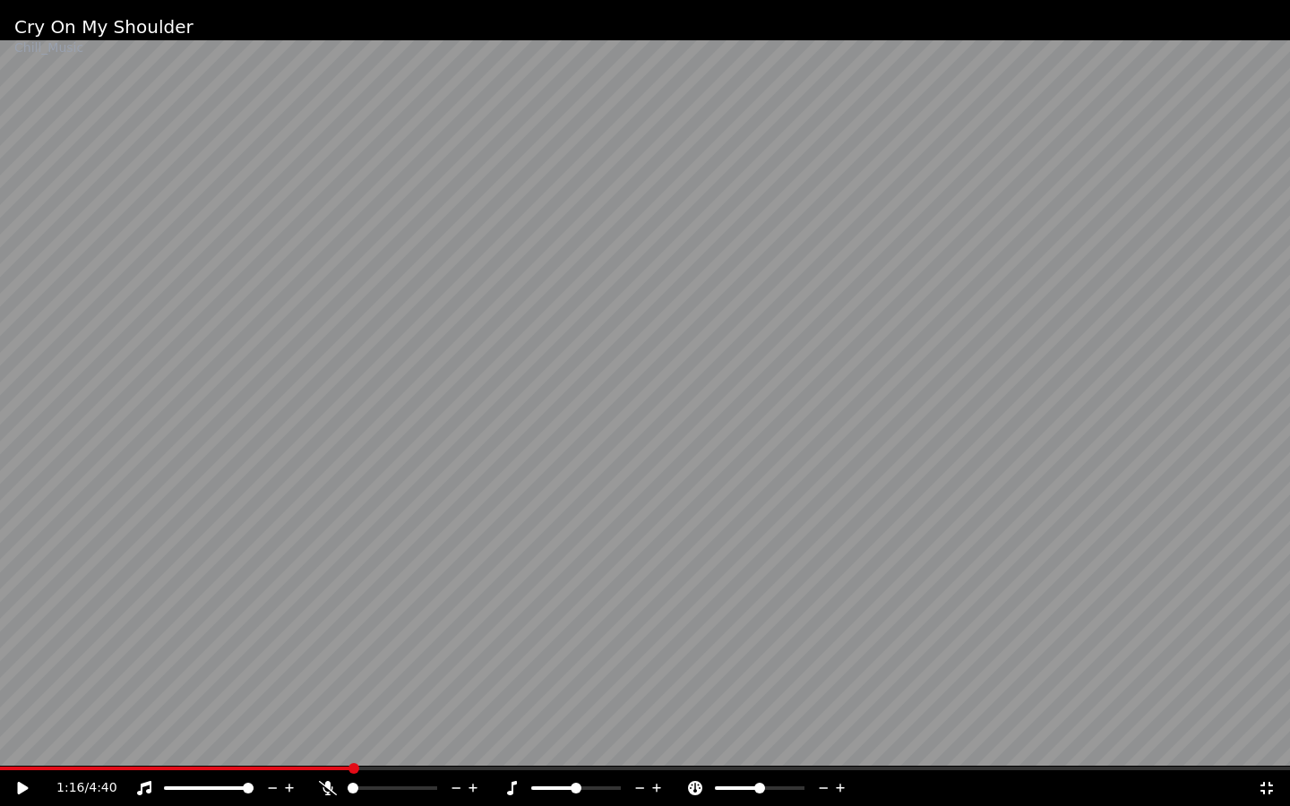
drag, startPoint x: 354, startPoint y: 776, endPoint x: 0, endPoint y: 695, distance: 362.9
click at [0, 695] on div "Cry On My Shoulder Chill_Music 1:16 / 4:40" at bounding box center [645, 403] width 1290 height 806
click at [0, 697] on span at bounding box center [5, 768] width 11 height 11
click at [31, 697] on icon at bounding box center [35, 788] width 42 height 14
click at [21, 697] on icon at bounding box center [23, 788] width 11 height 13
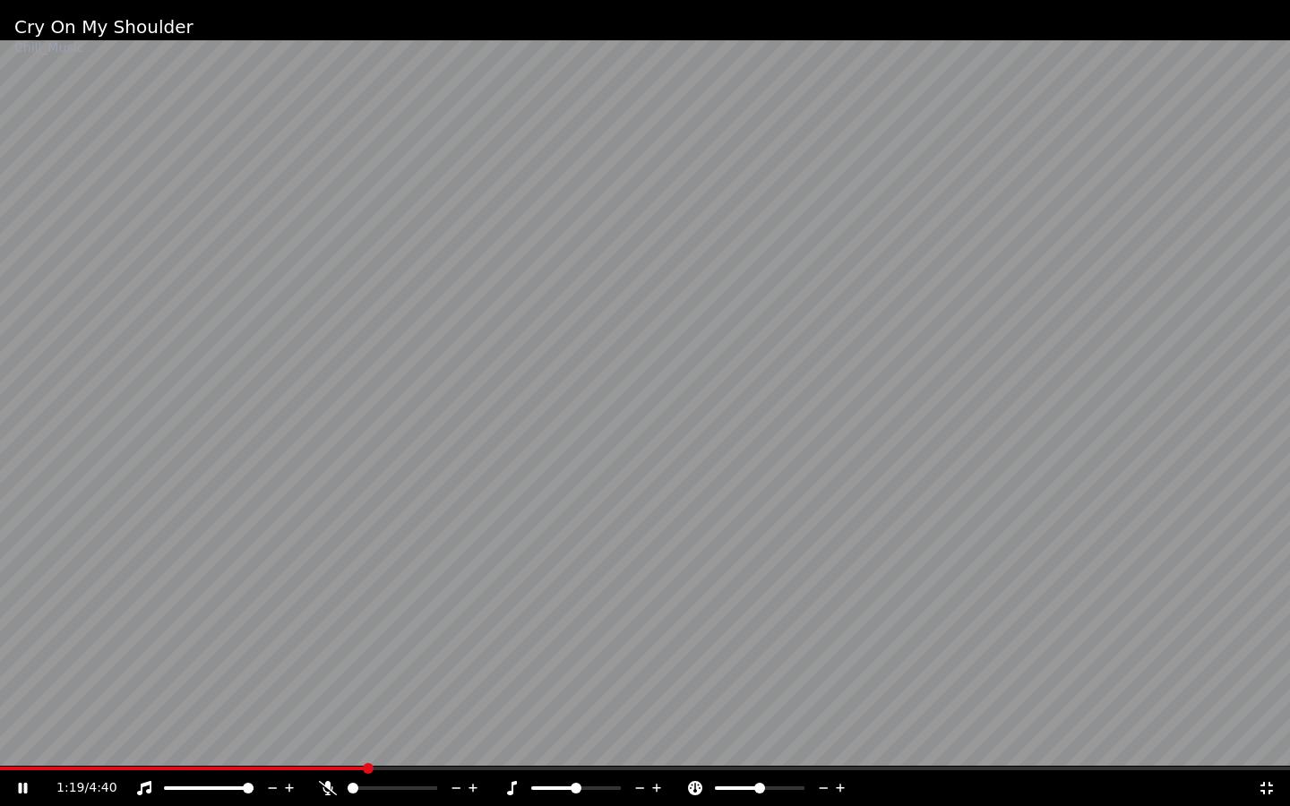
click at [9, 697] on div "1:19 / 4:40" at bounding box center [645, 788] width 1290 height 36
click at [0, 697] on span at bounding box center [5, 768] width 11 height 11
click at [21, 697] on icon at bounding box center [35, 788] width 42 height 14
click at [21, 697] on icon at bounding box center [23, 788] width 11 height 13
